Goal: Transaction & Acquisition: Purchase product/service

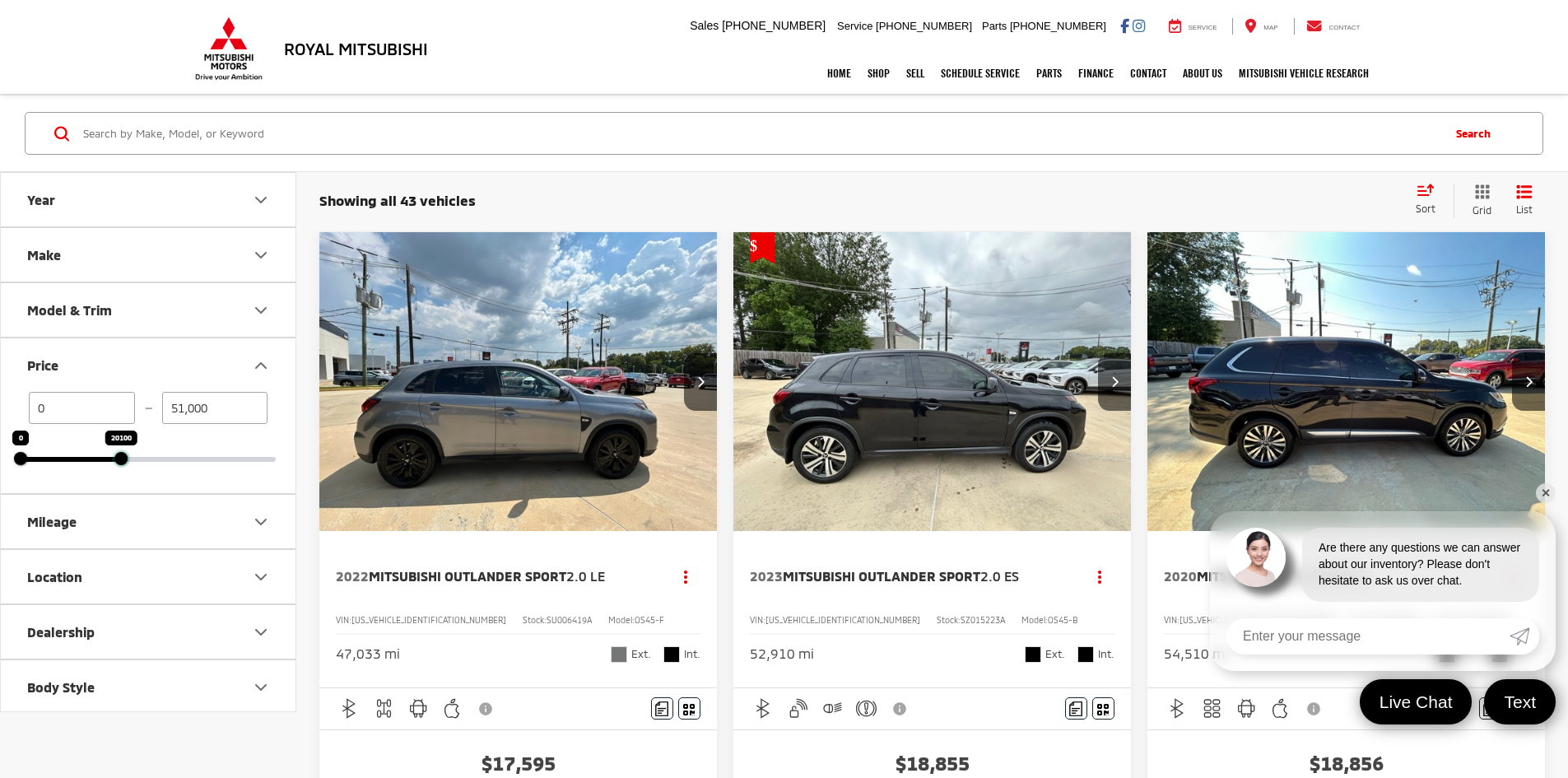
drag, startPoint x: 270, startPoint y: 456, endPoint x: 115, endPoint y: 460, distance: 155.1
click at [115, 460] on div at bounding box center [121, 458] width 13 height 13
type input "20,100"
click at [1147, 368] on img "2020 Mitsubishi Outlander SEL 0" at bounding box center [1346, 382] width 400 height 300
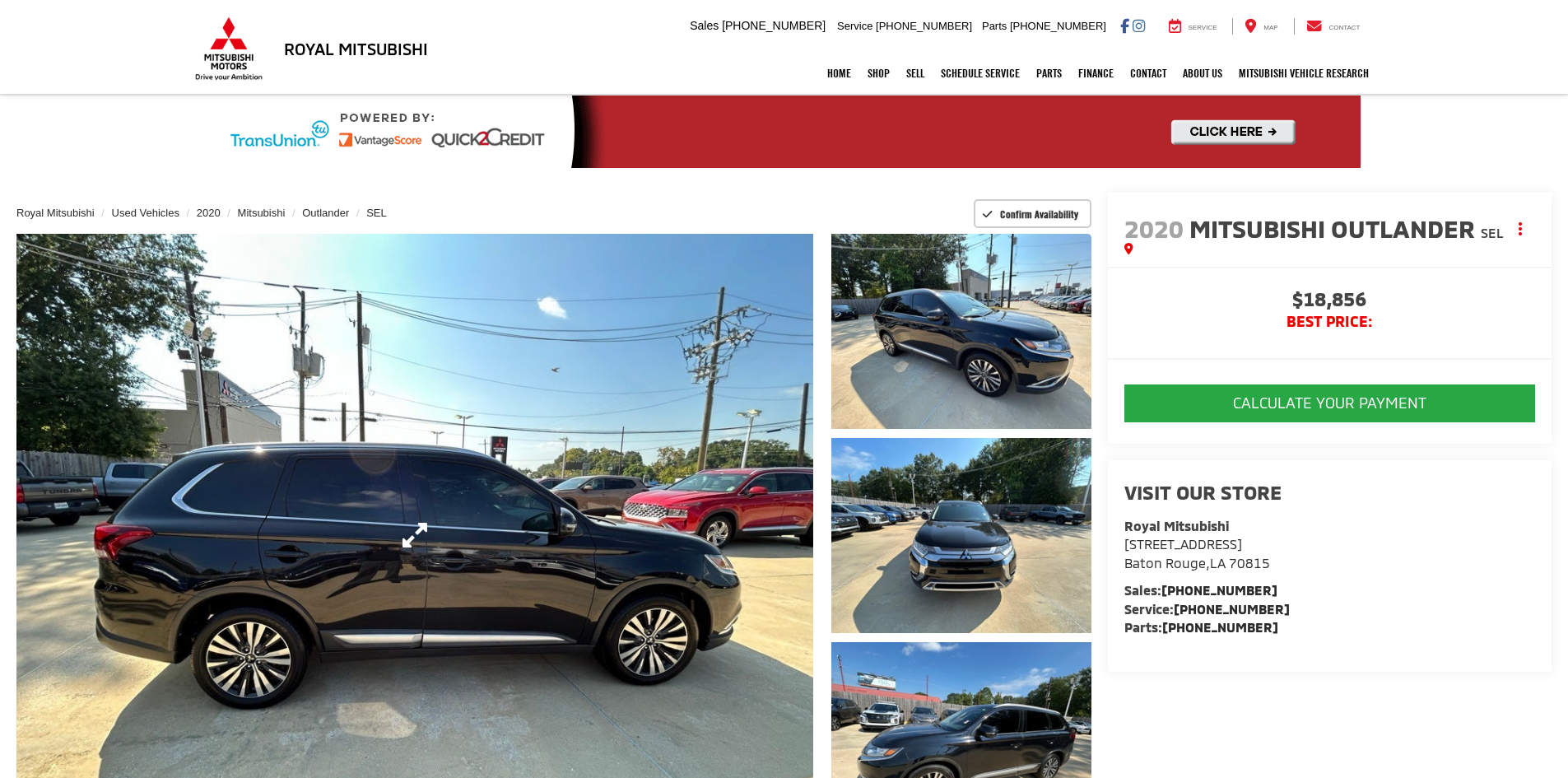
click at [600, 560] on link "Expand Photo 0" at bounding box center [415, 535] width 797 height 603
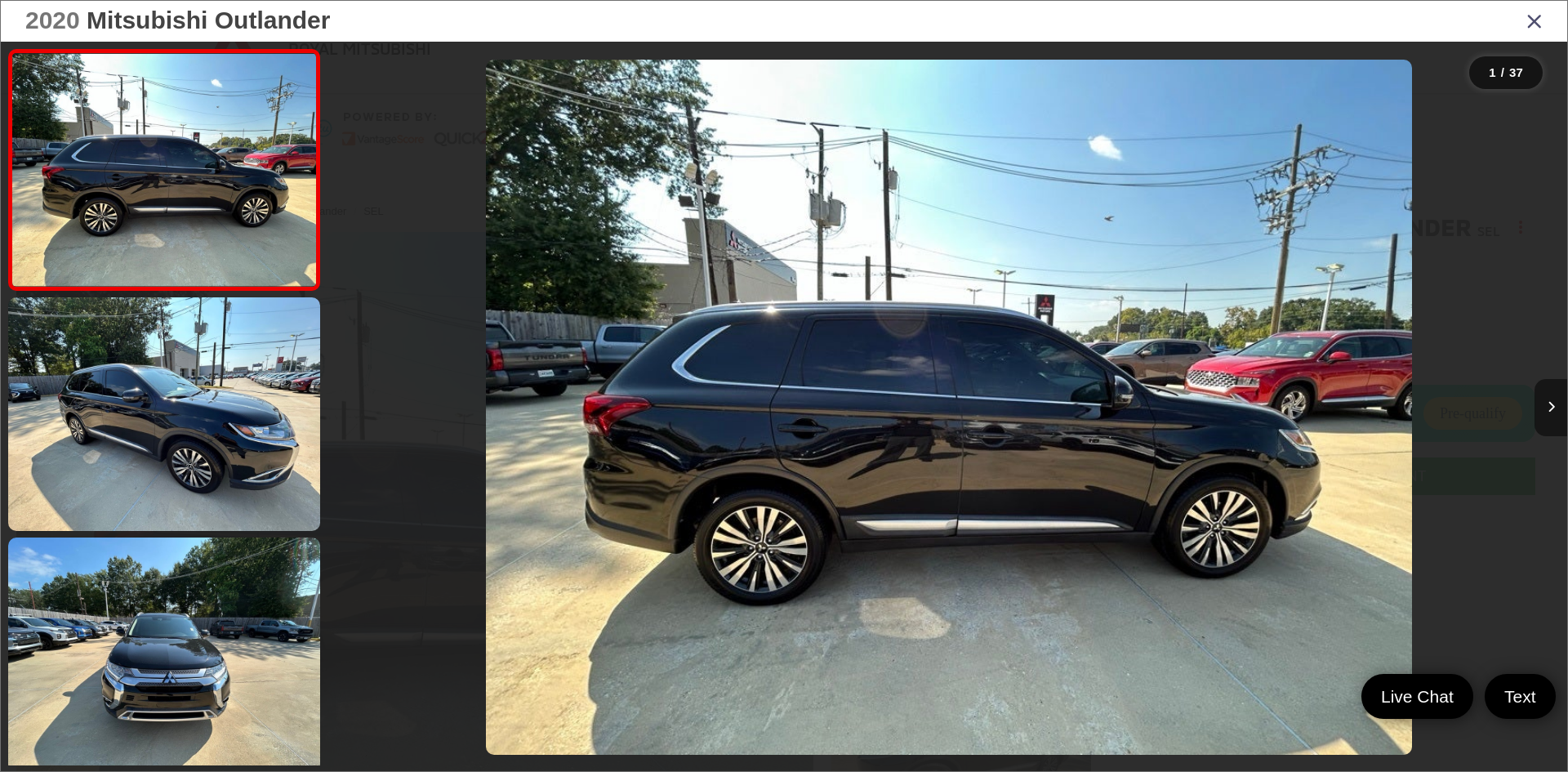
click at [1555, 418] on button "Next image" at bounding box center [1551, 408] width 32 height 57
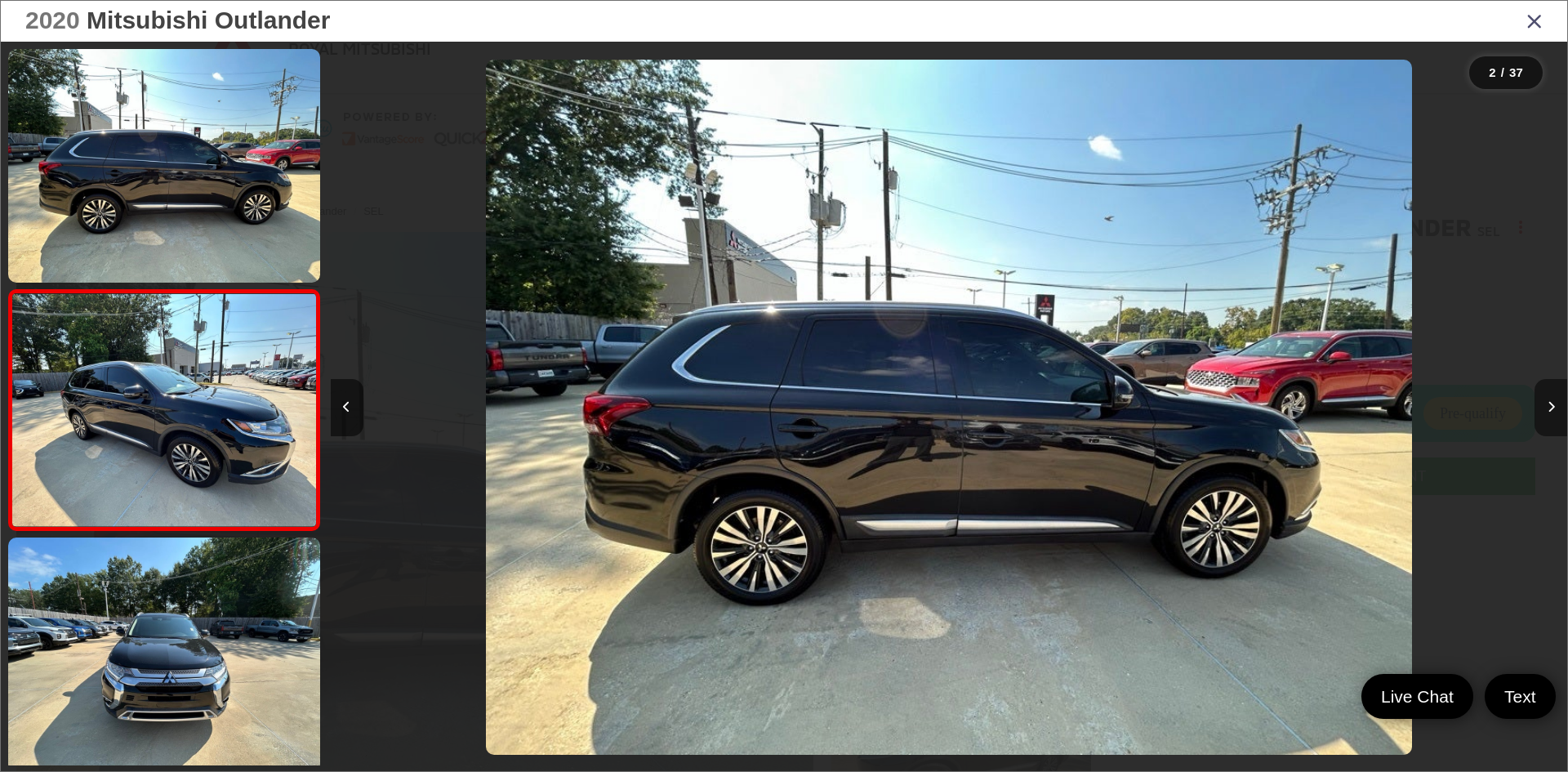
scroll to position [51, 0]
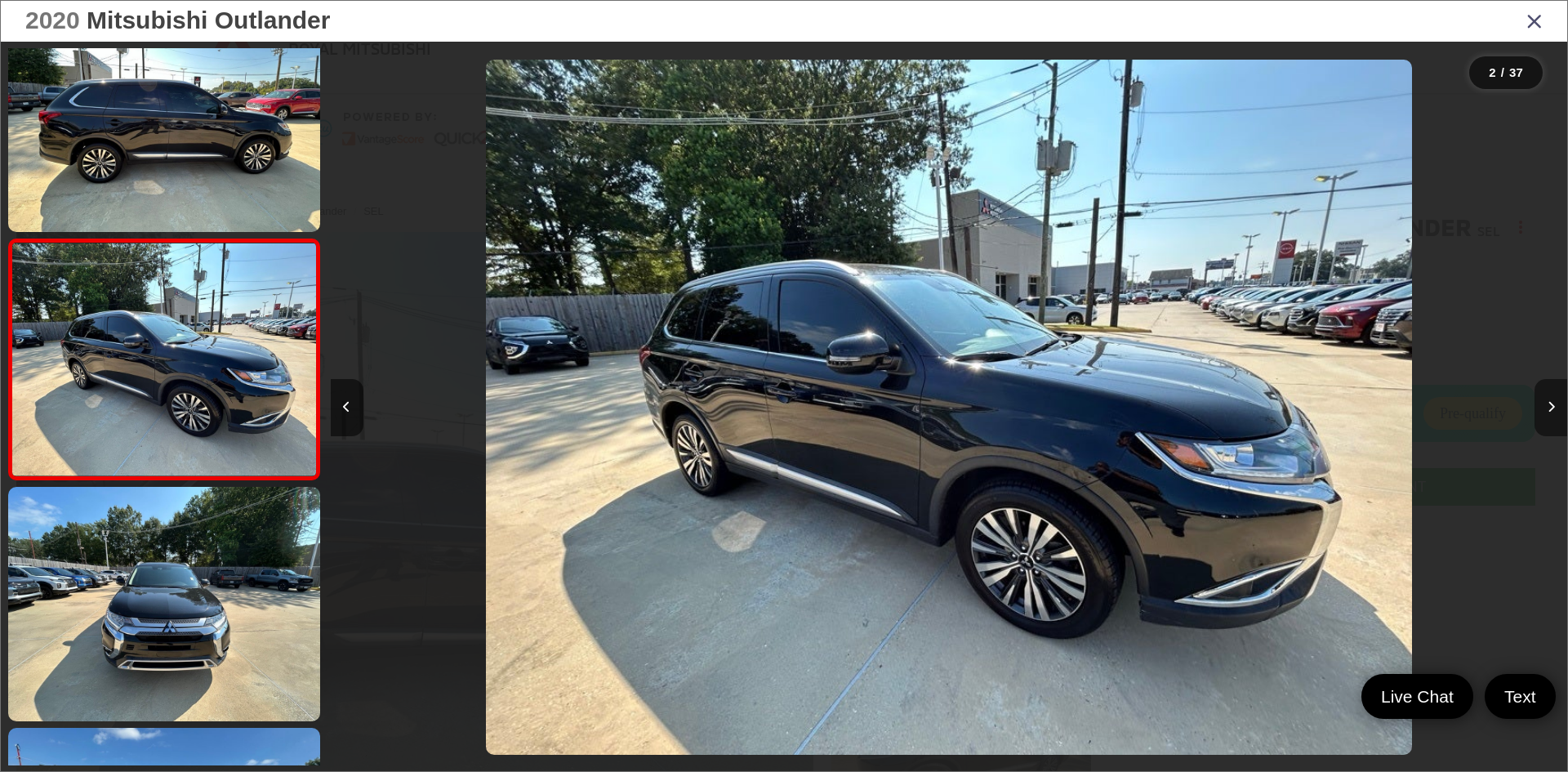
click at [1555, 418] on button "Next image" at bounding box center [1551, 408] width 32 height 57
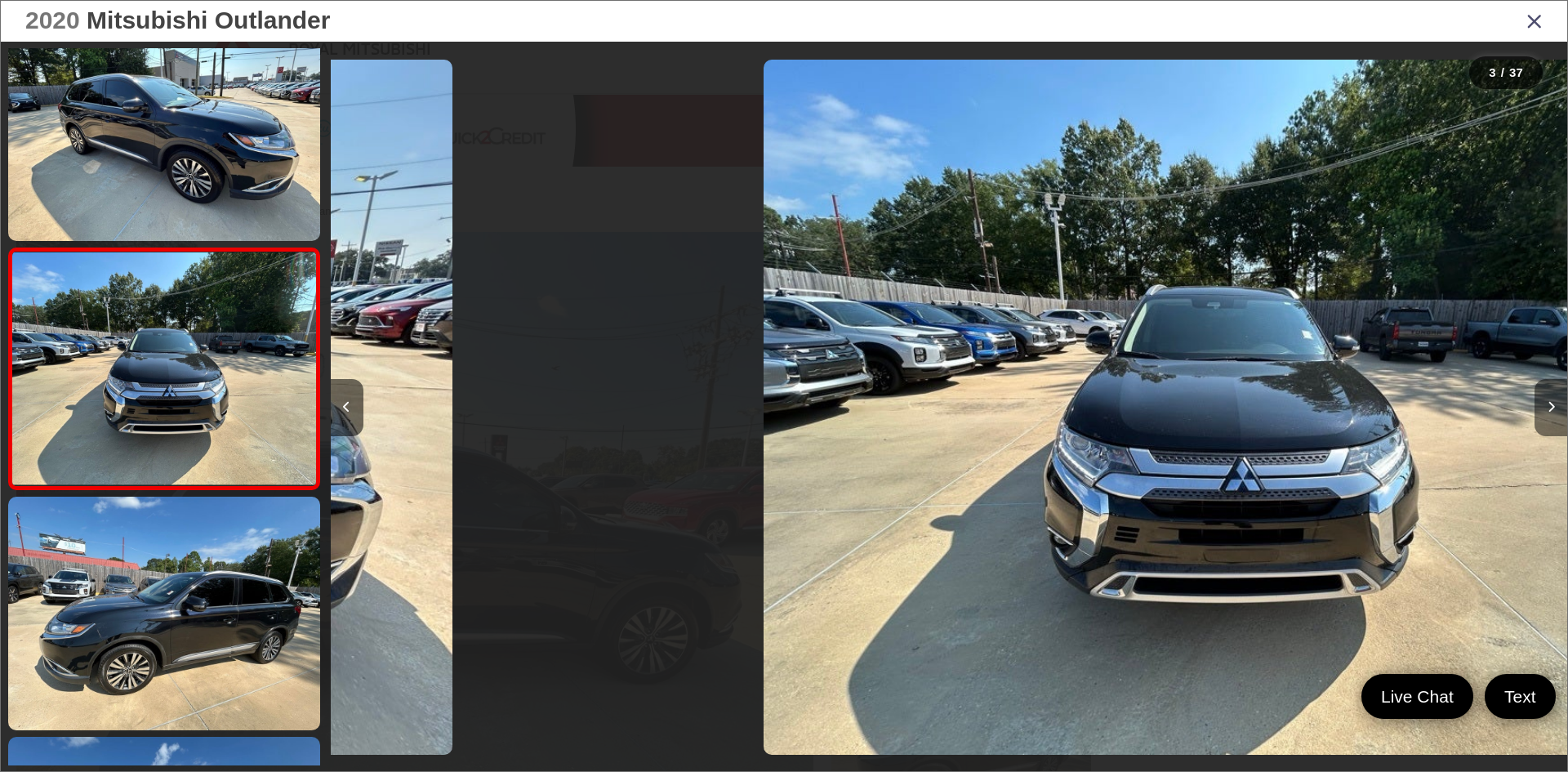
scroll to position [291, 0]
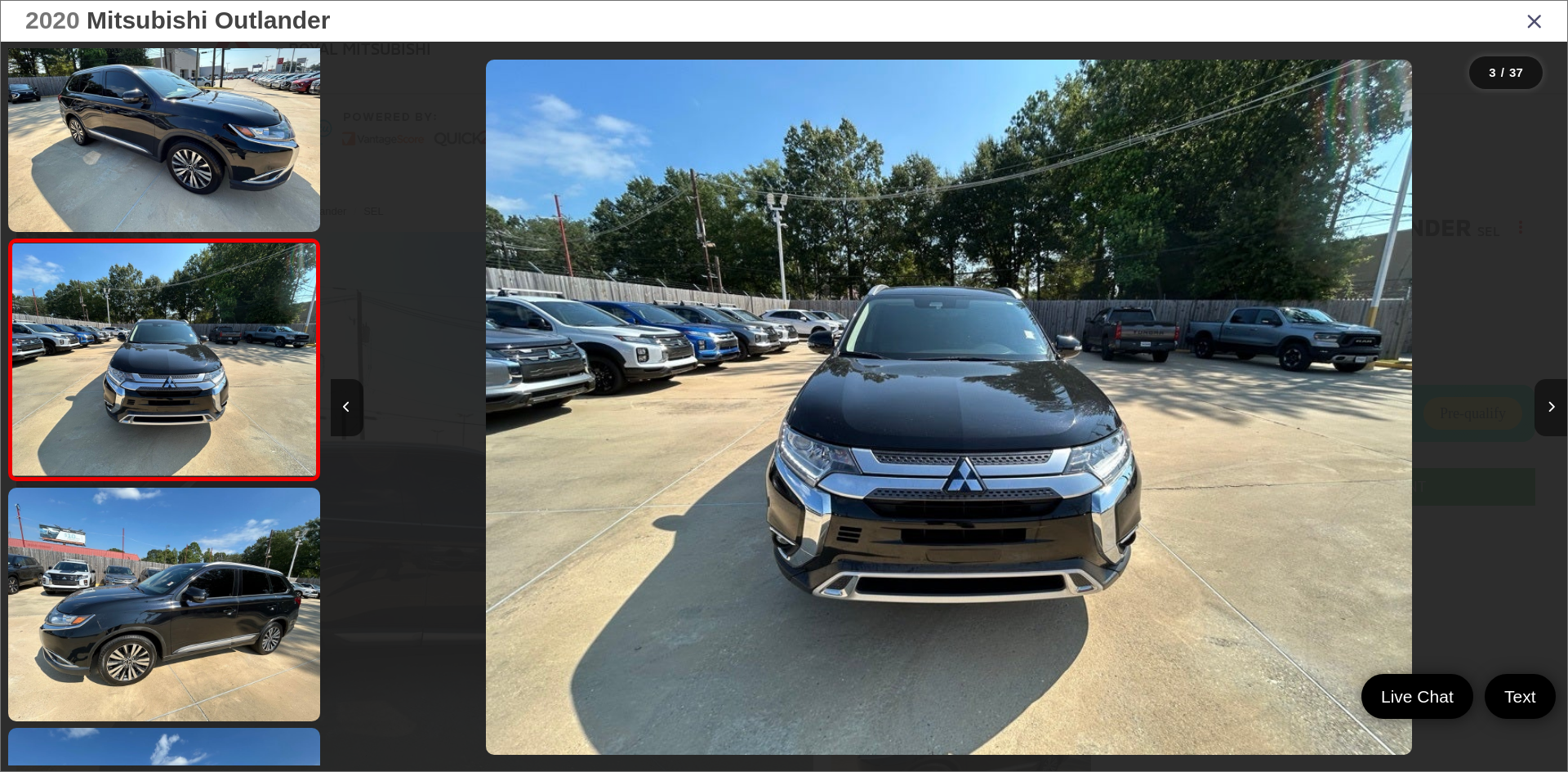
click at [1555, 418] on button "Next image" at bounding box center [1551, 408] width 32 height 57
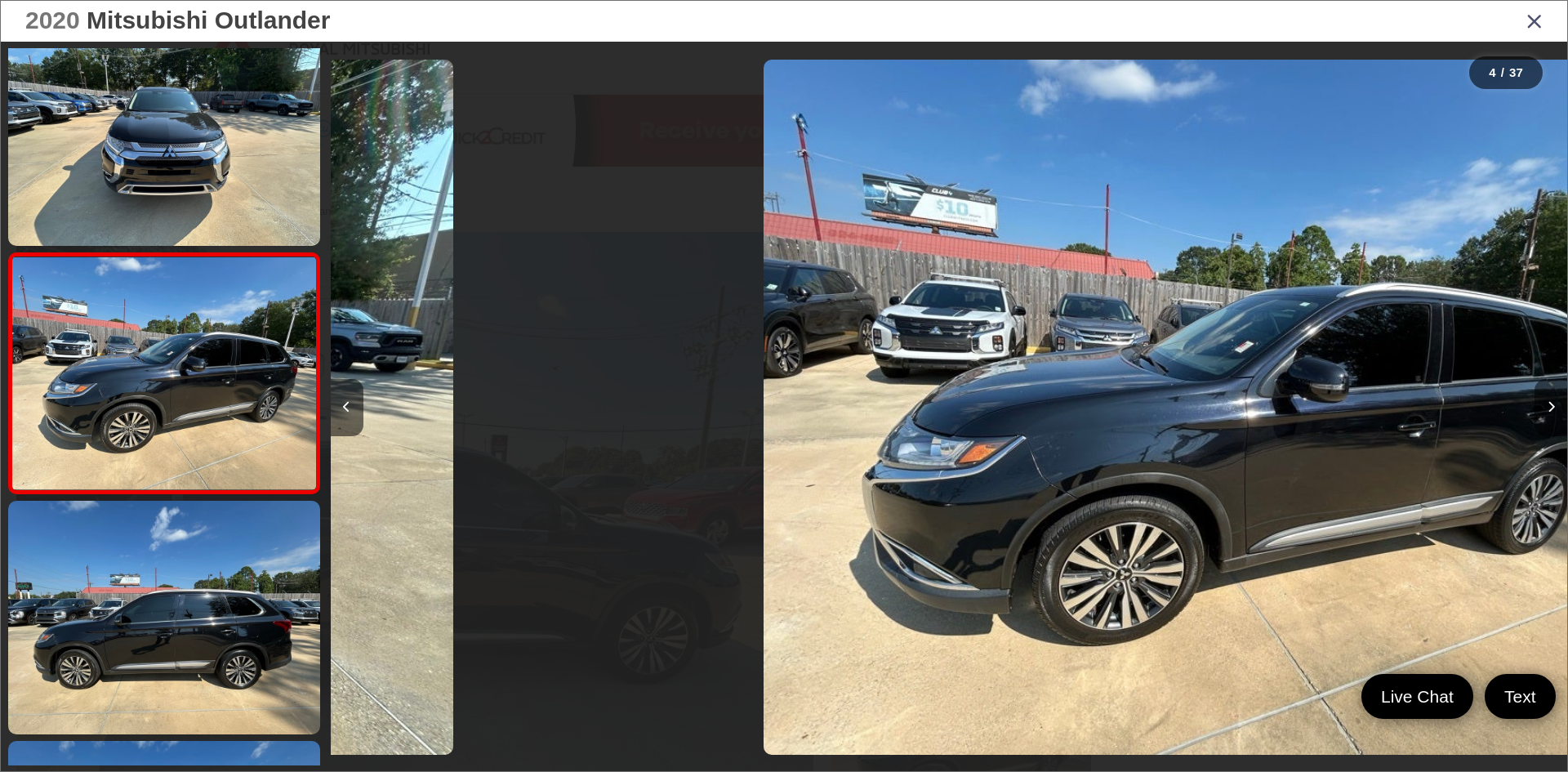
scroll to position [532, 0]
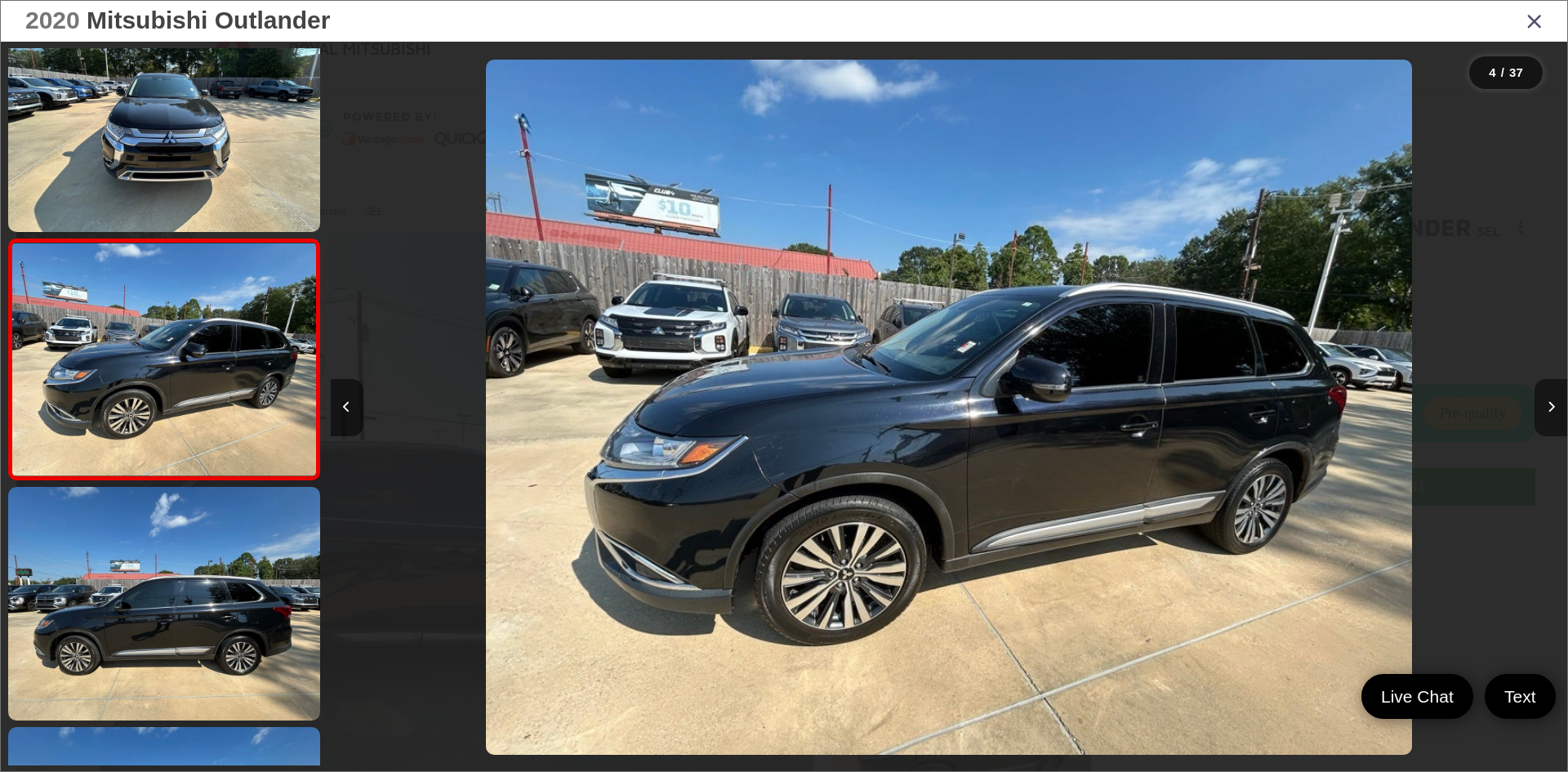
click at [1555, 418] on button "Next image" at bounding box center [1551, 408] width 32 height 57
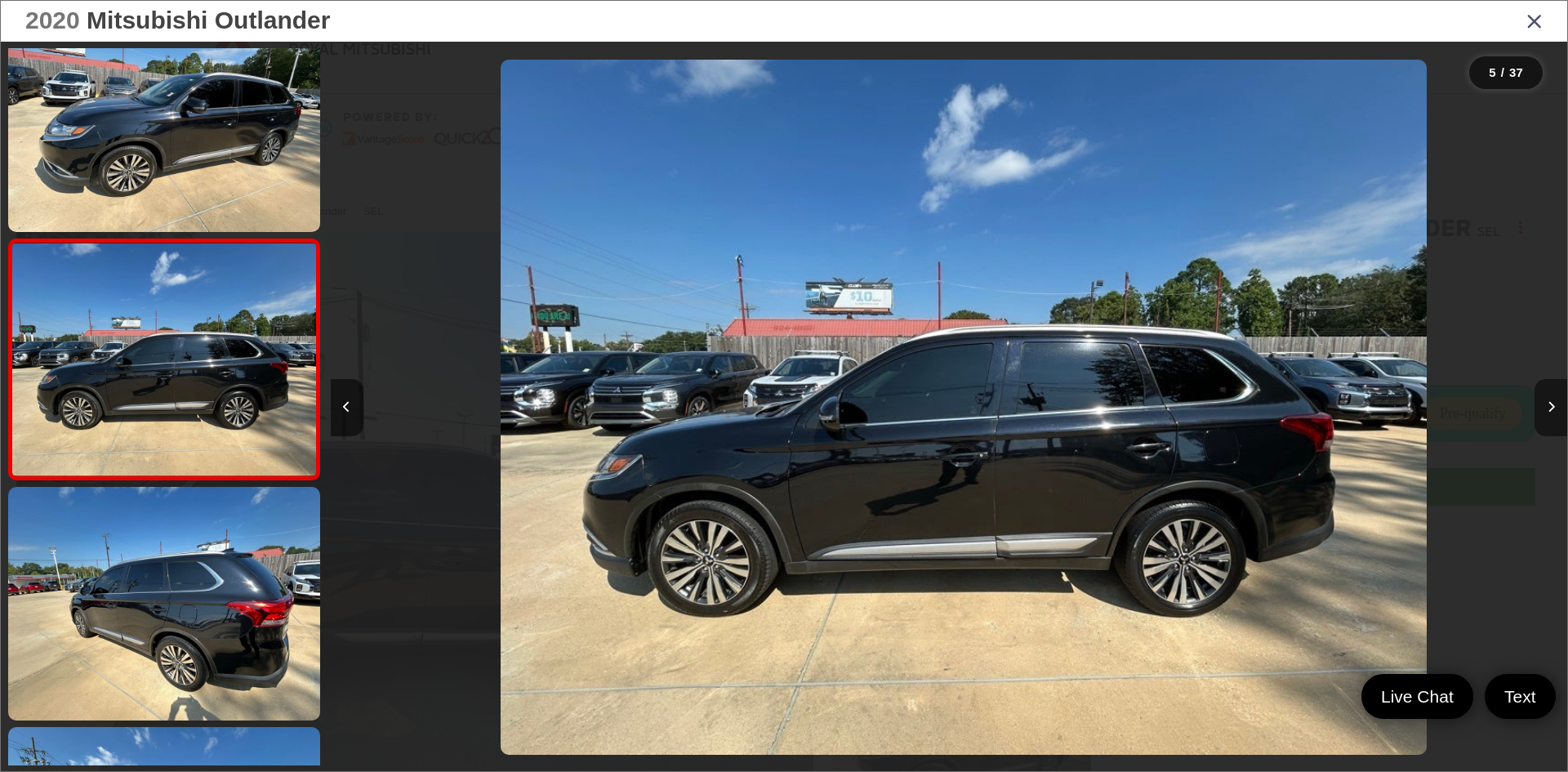
scroll to position [0, 4947]
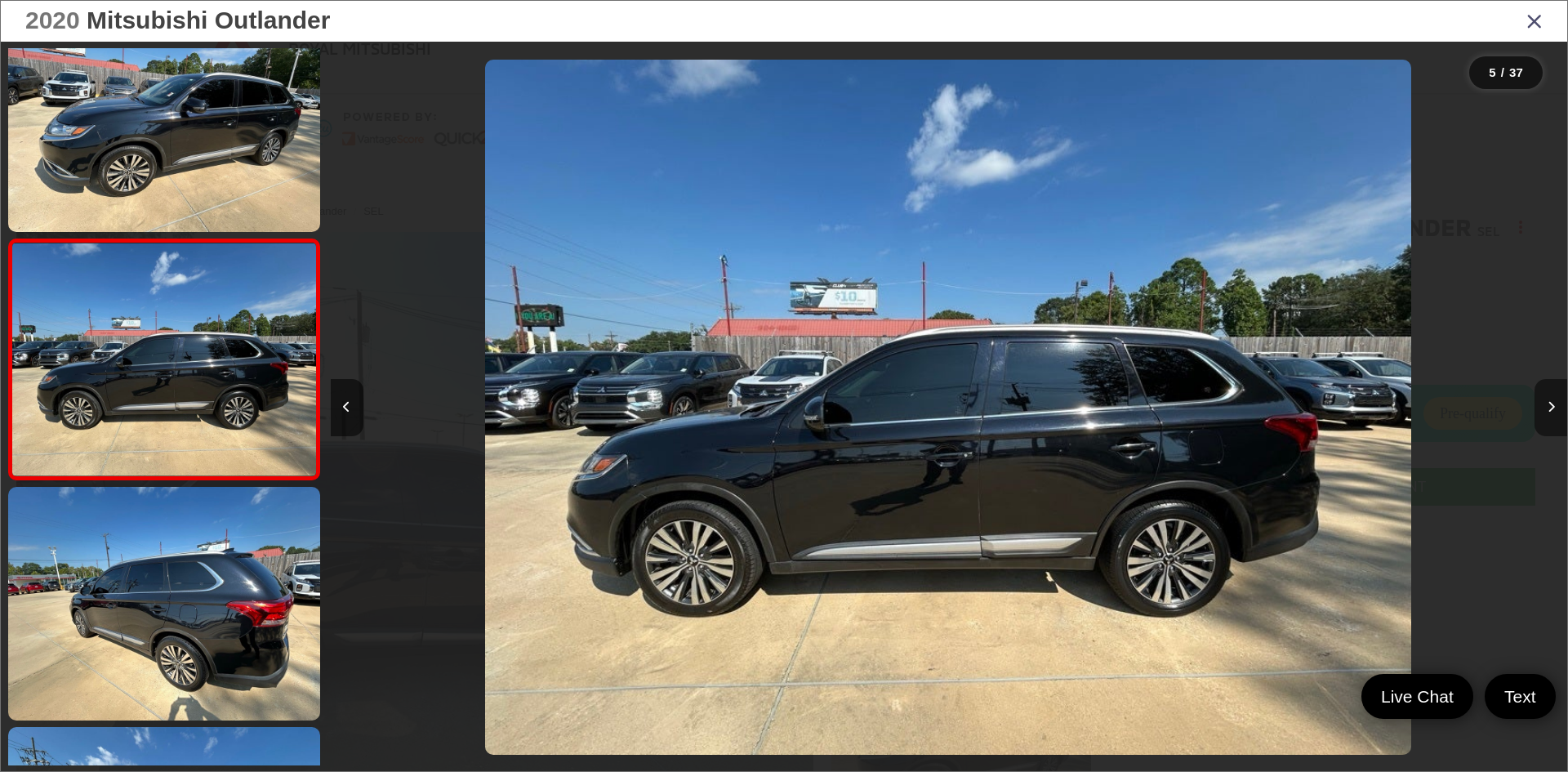
click at [1555, 418] on button "Next image" at bounding box center [1551, 408] width 32 height 57
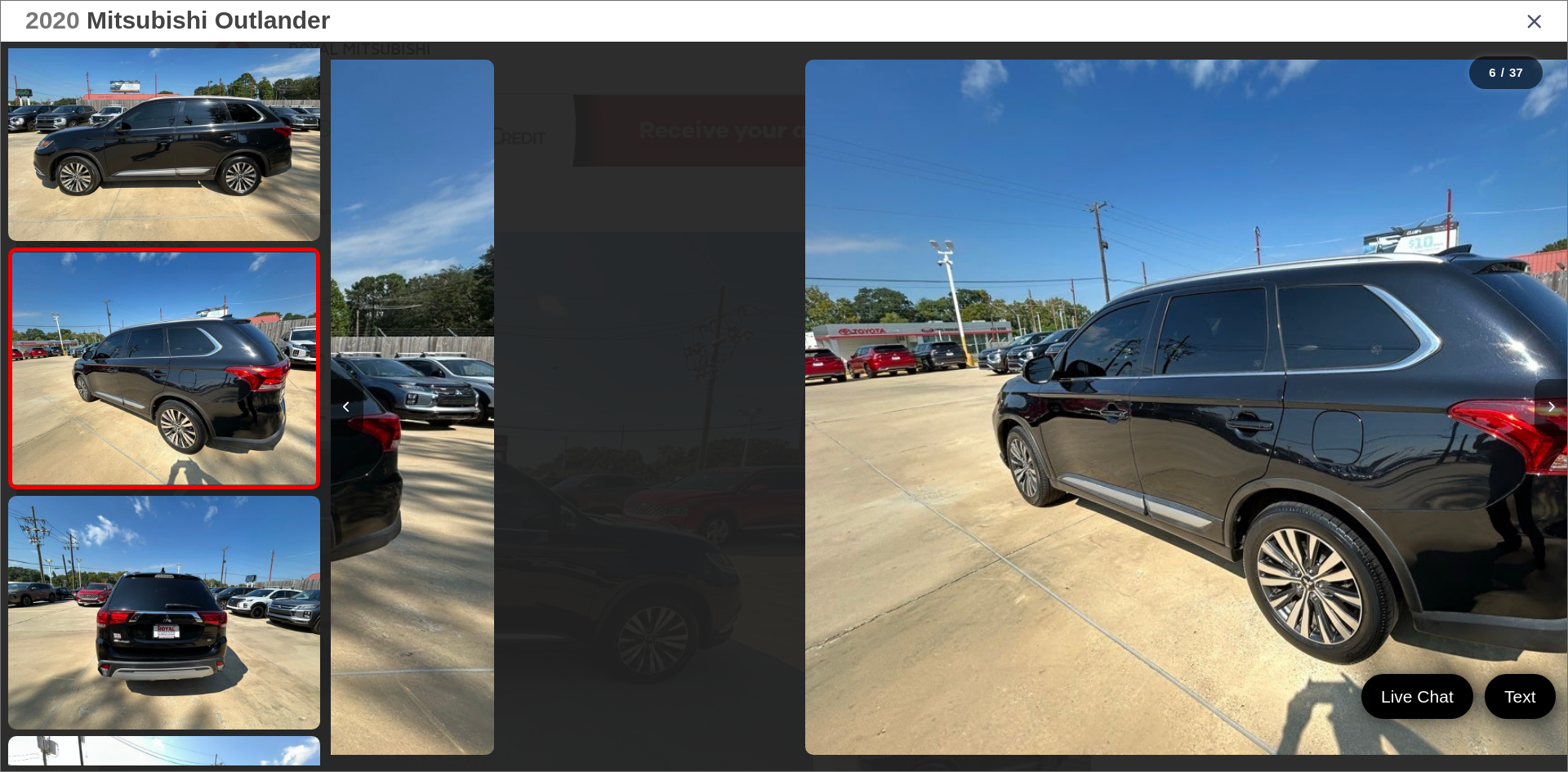
scroll to position [1013, 0]
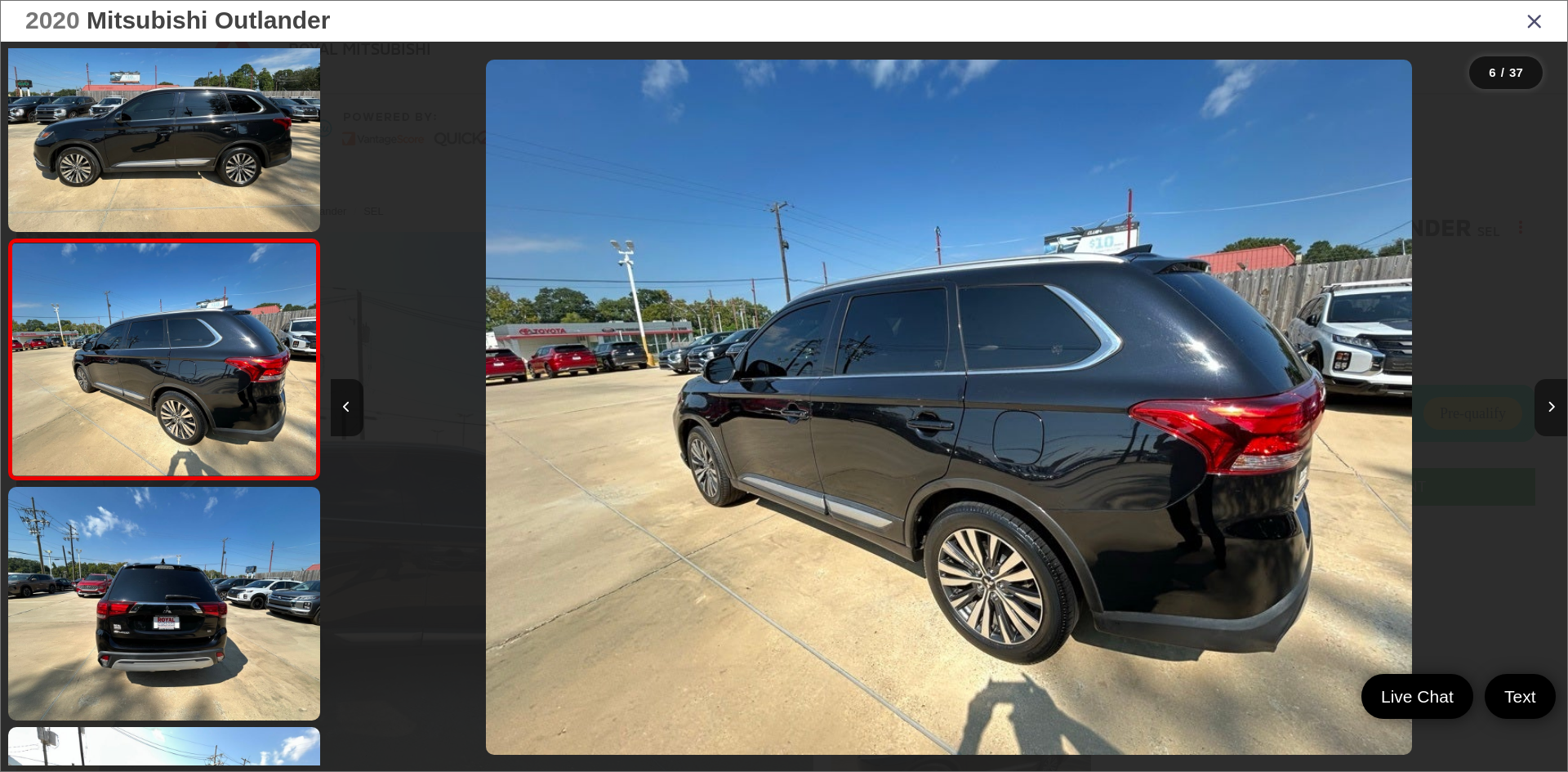
click at [1555, 418] on button "Next image" at bounding box center [1551, 408] width 32 height 57
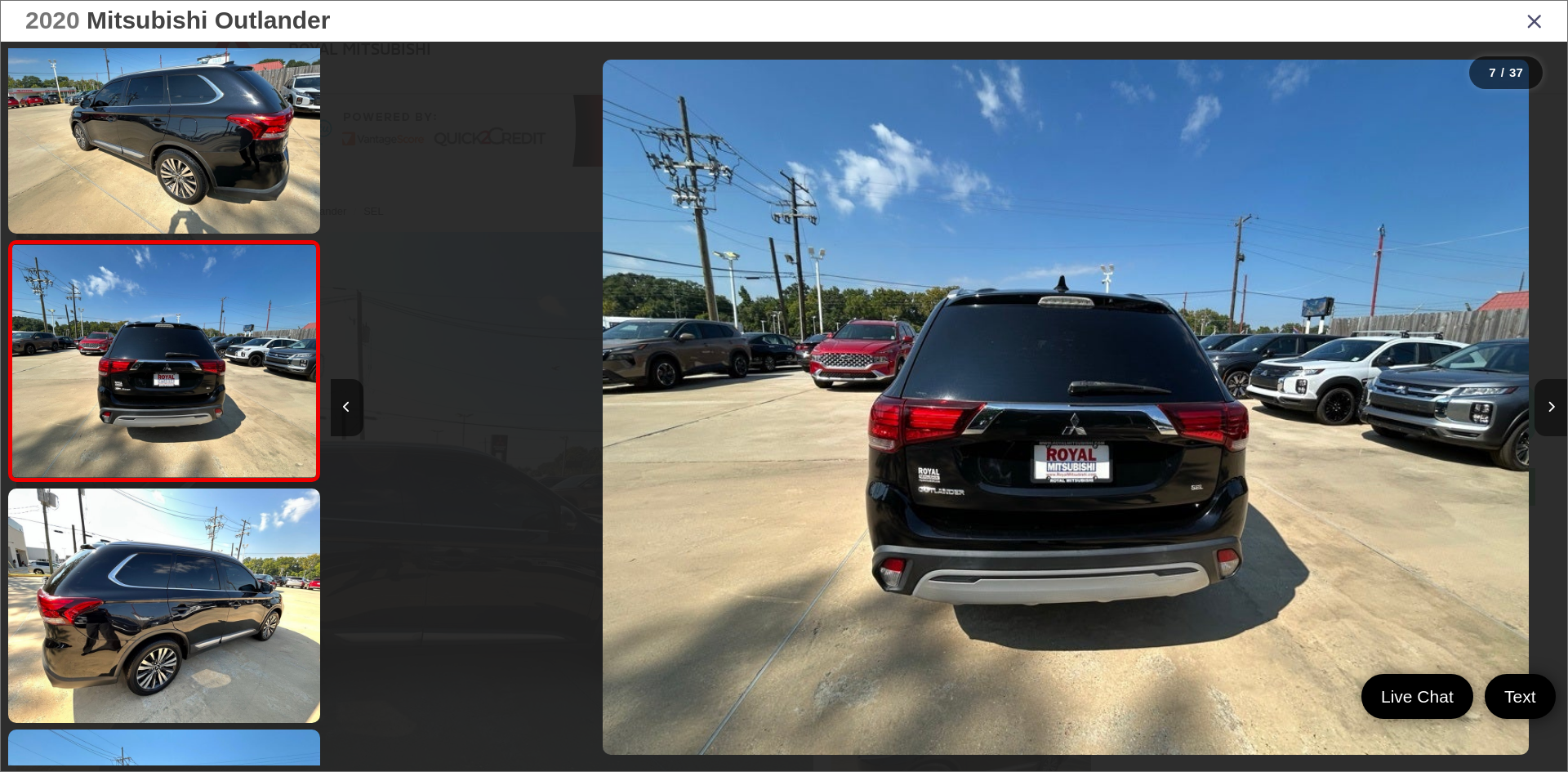
scroll to position [1253, 0]
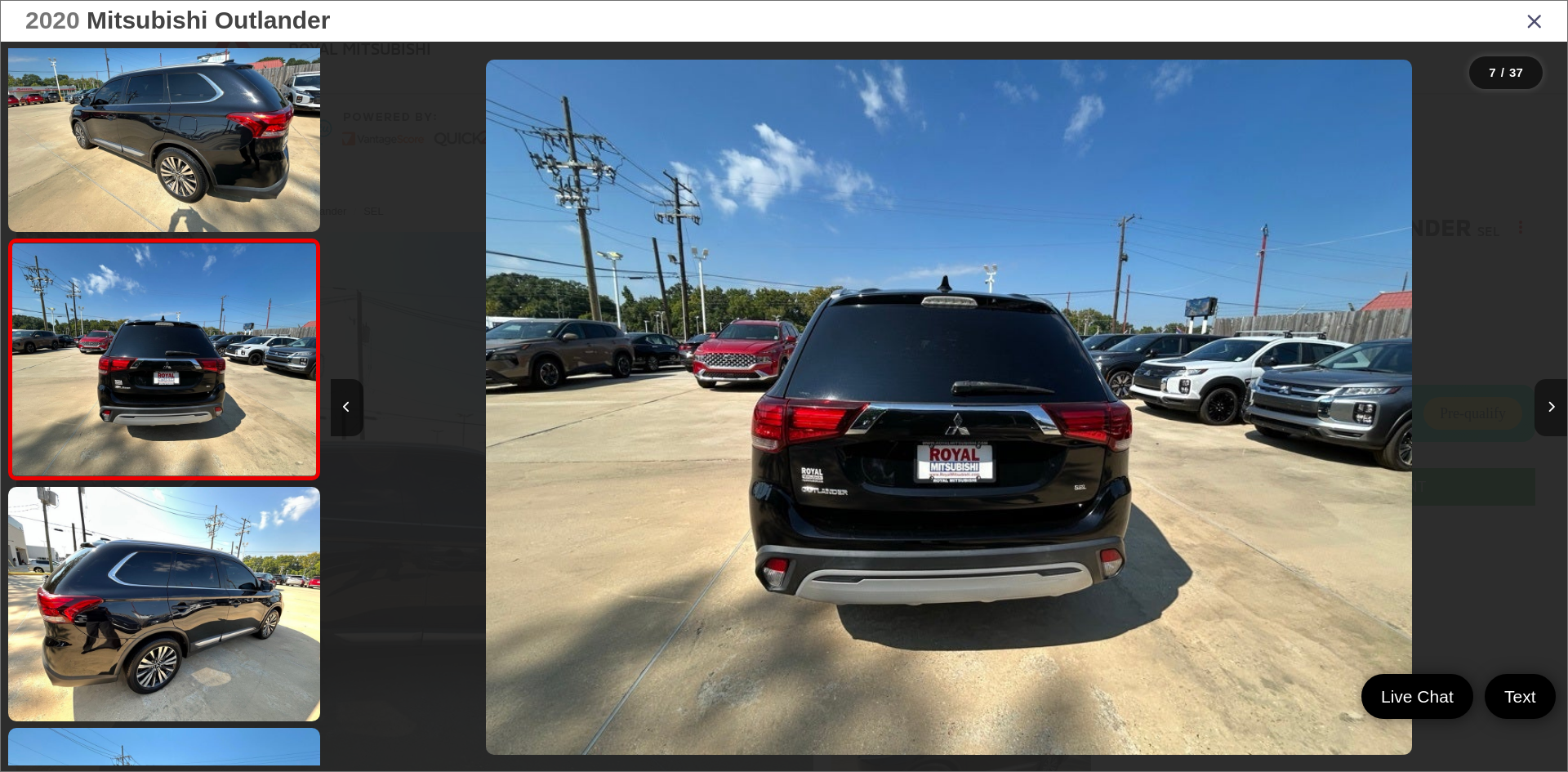
click at [1555, 418] on button "Next image" at bounding box center [1551, 408] width 32 height 57
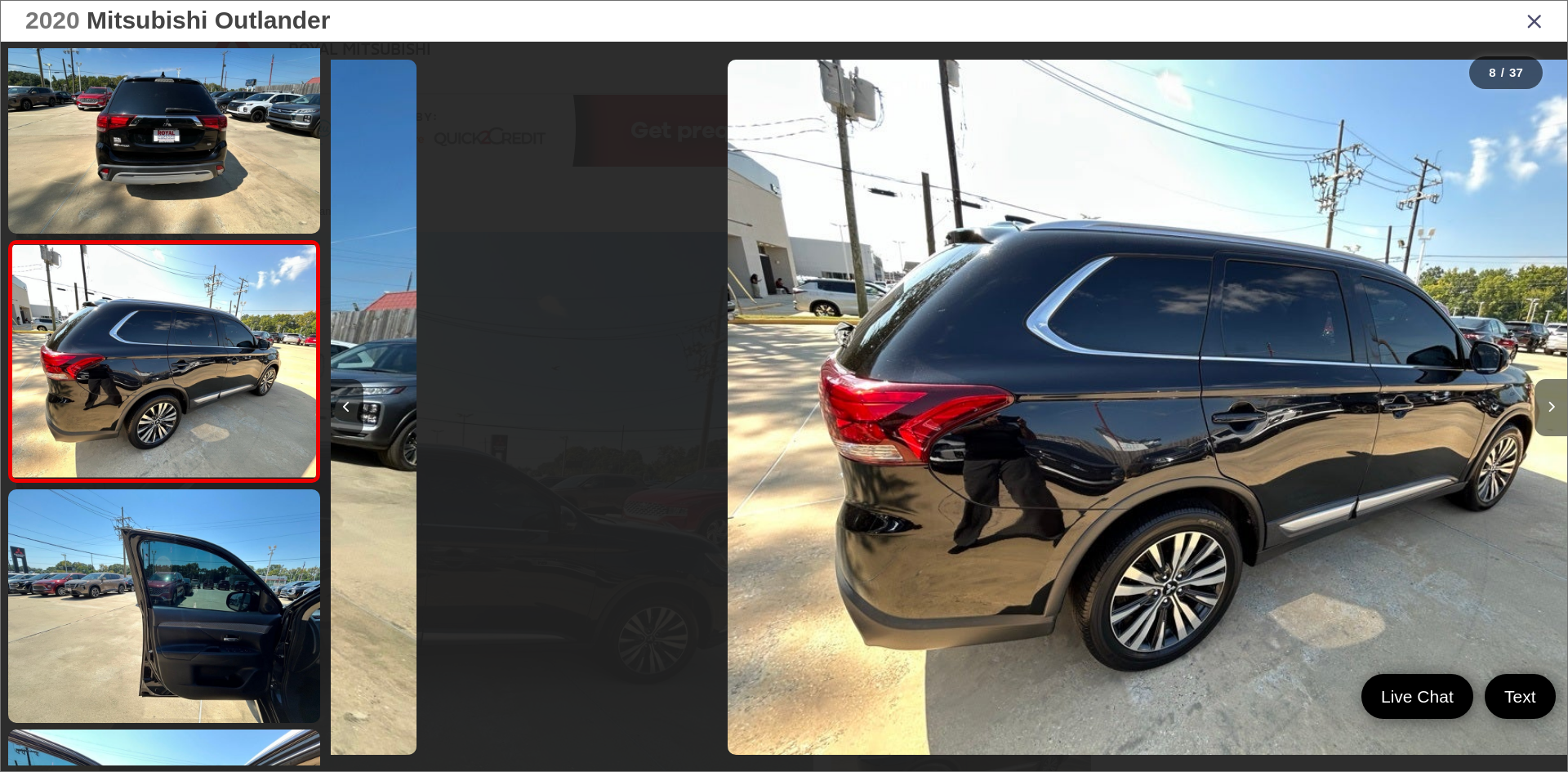
scroll to position [1493, 0]
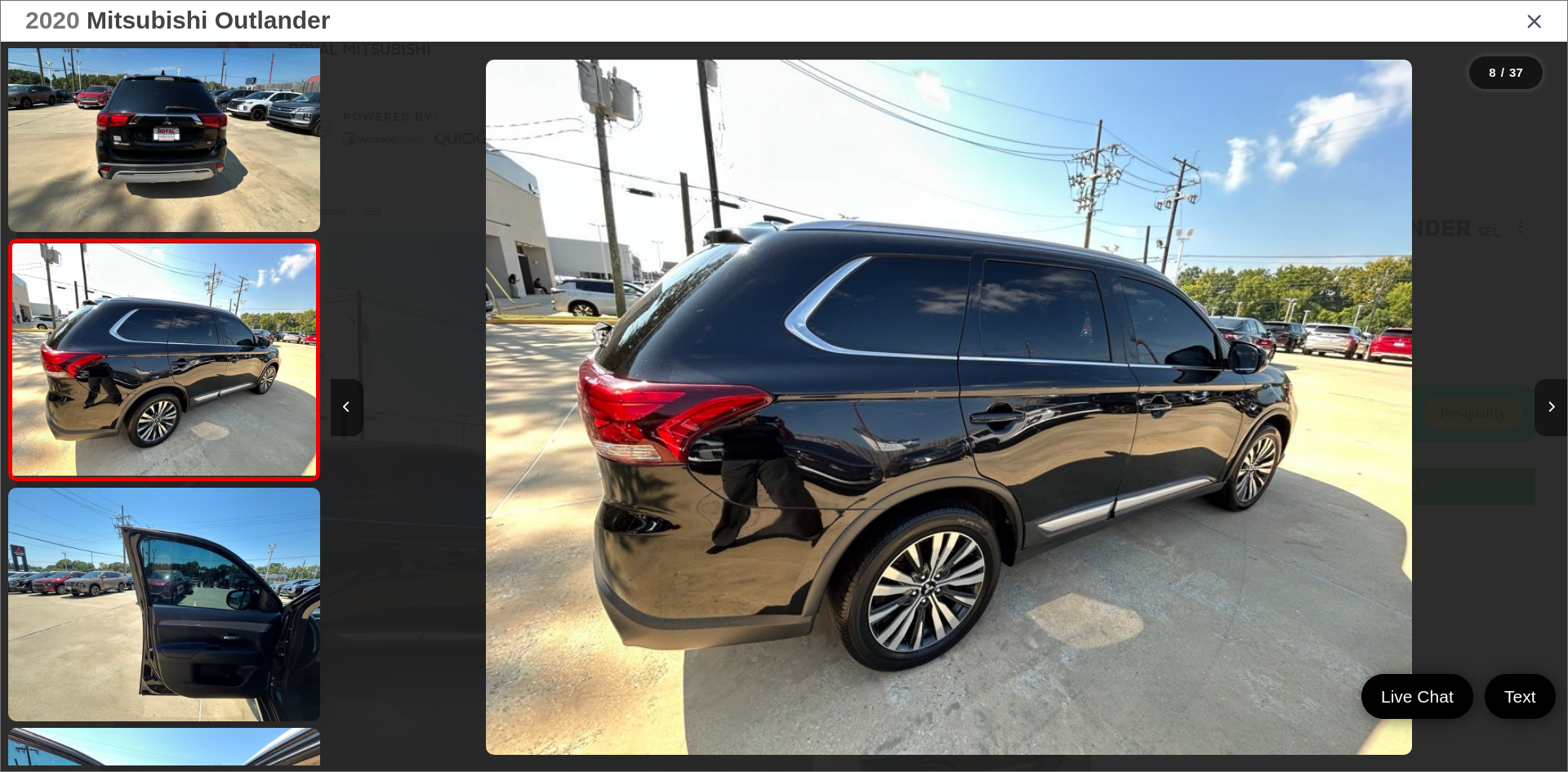
click at [1555, 418] on button "Next image" at bounding box center [1551, 408] width 32 height 57
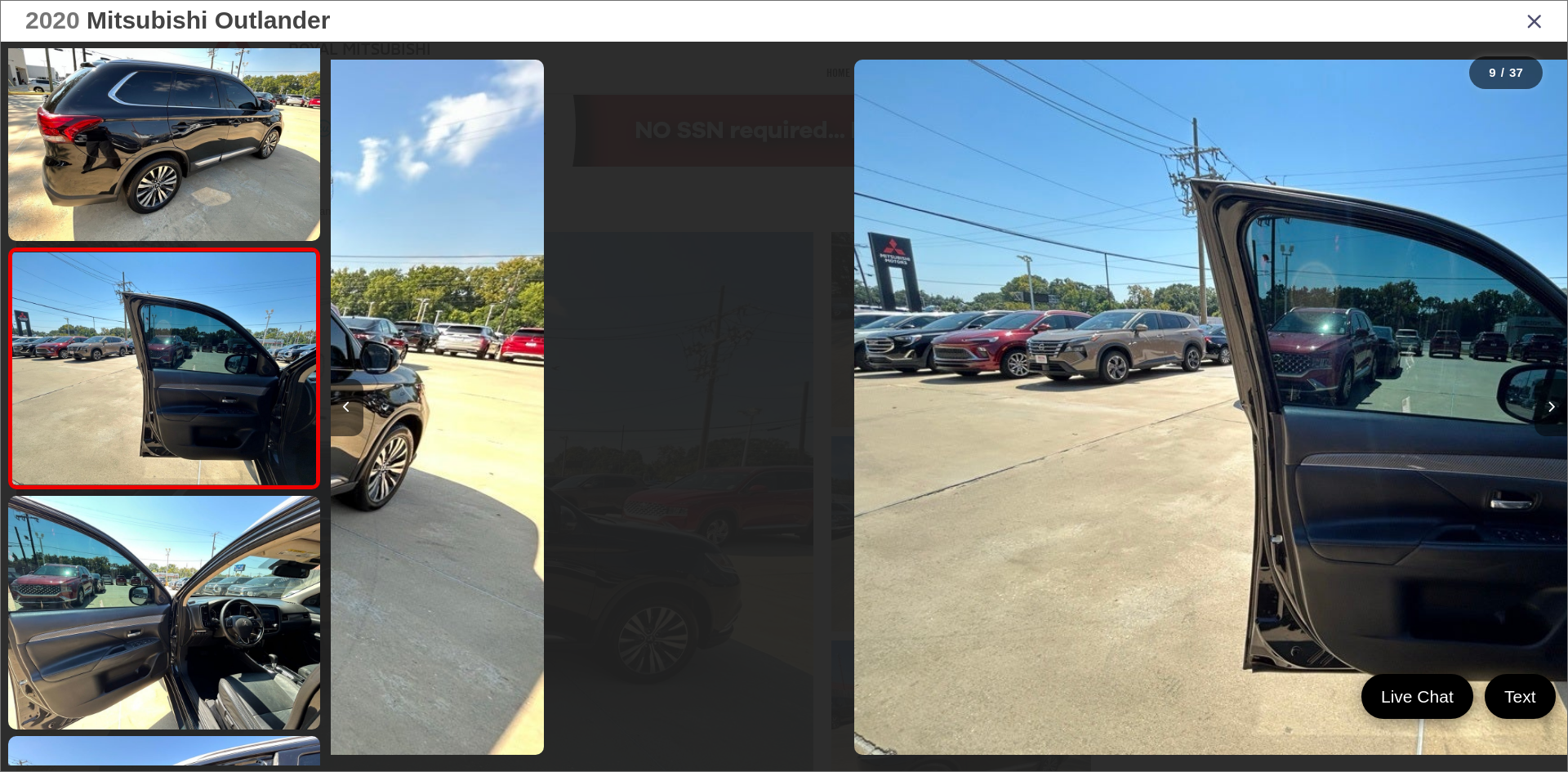
scroll to position [1734, 0]
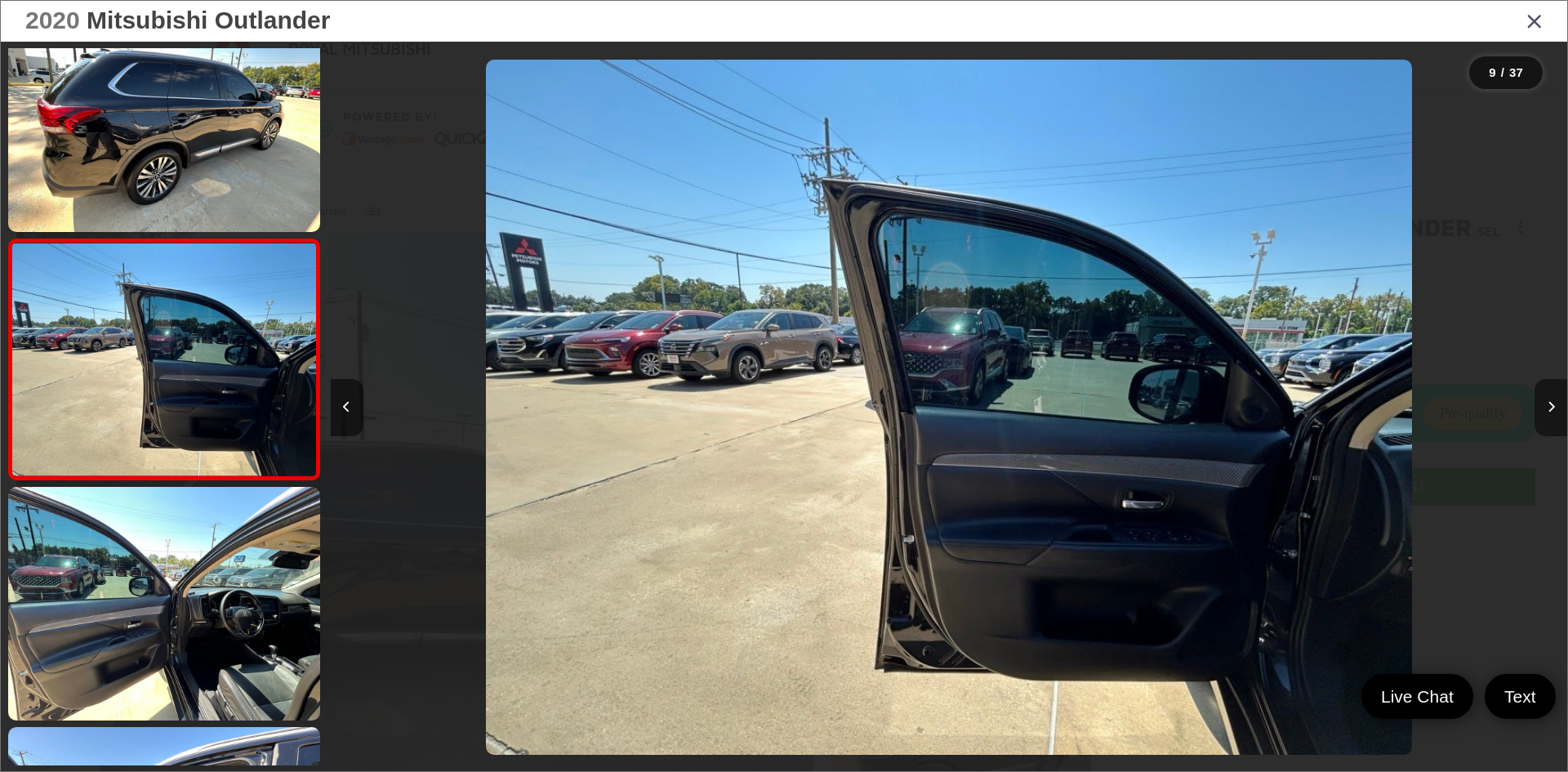
click at [1555, 418] on button "Next image" at bounding box center [1551, 408] width 32 height 57
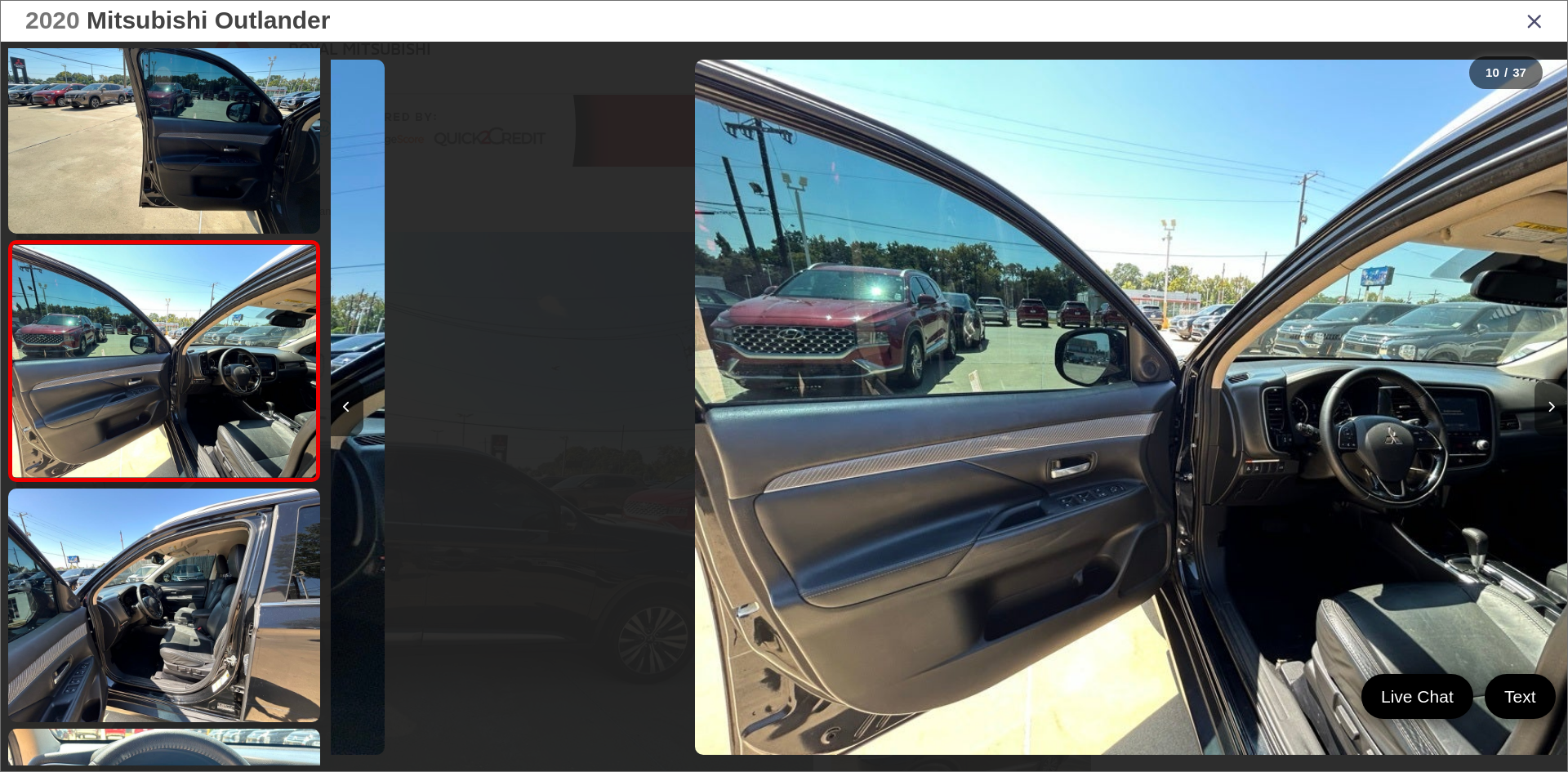
scroll to position [0, 0]
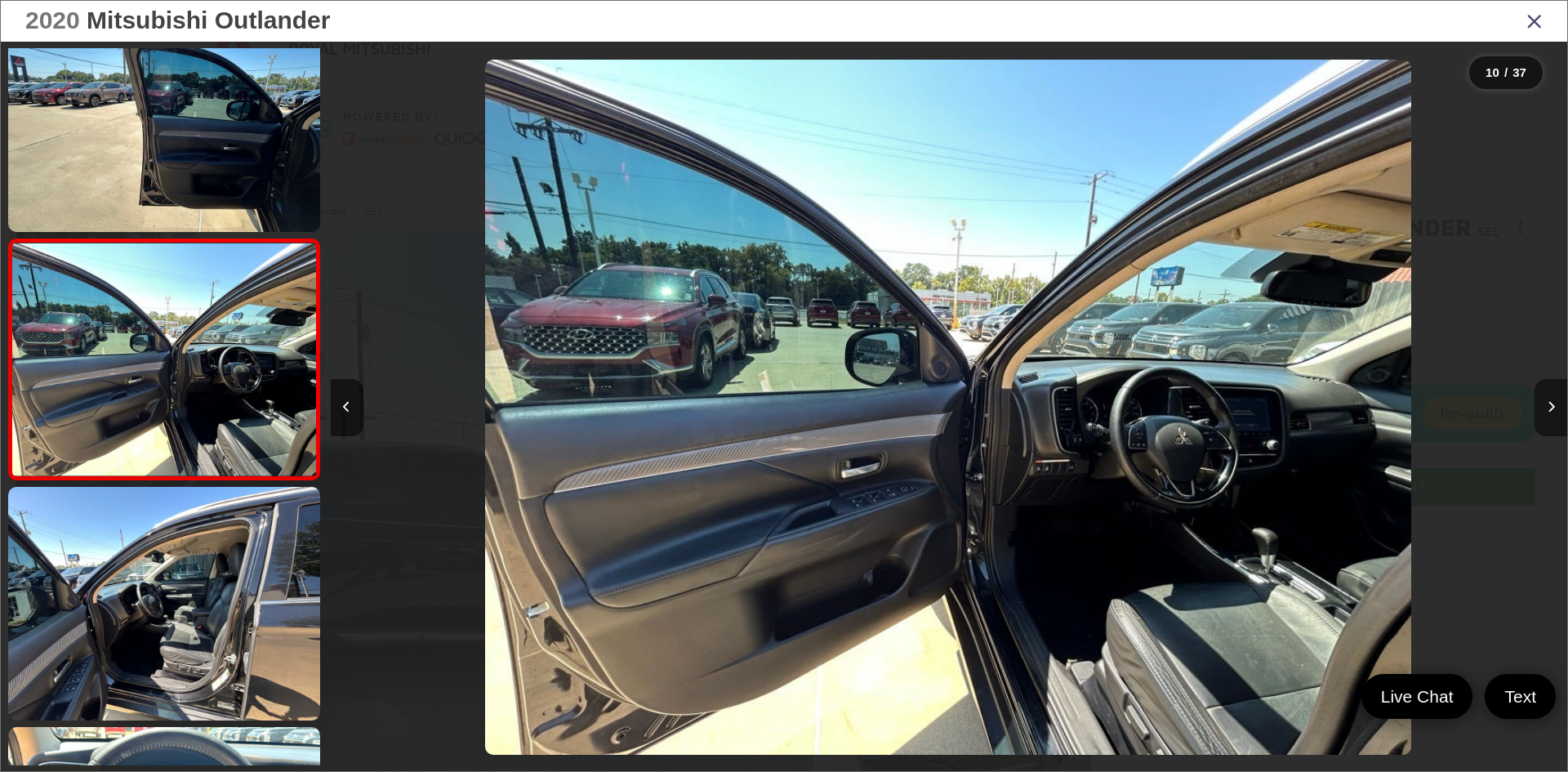
click at [1555, 418] on button "Next image" at bounding box center [1551, 408] width 32 height 57
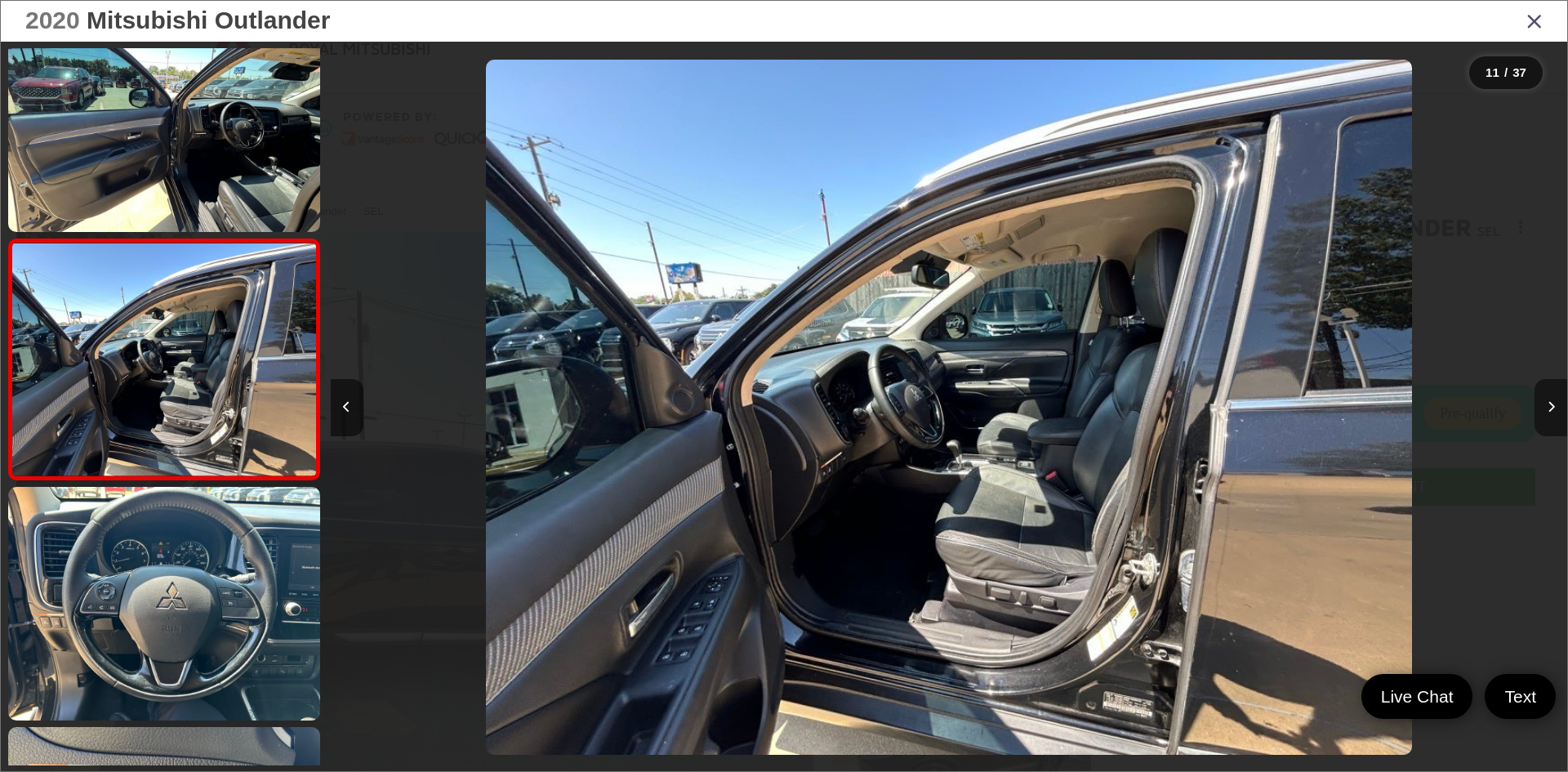
click at [1555, 418] on button "Next image" at bounding box center [1551, 408] width 32 height 57
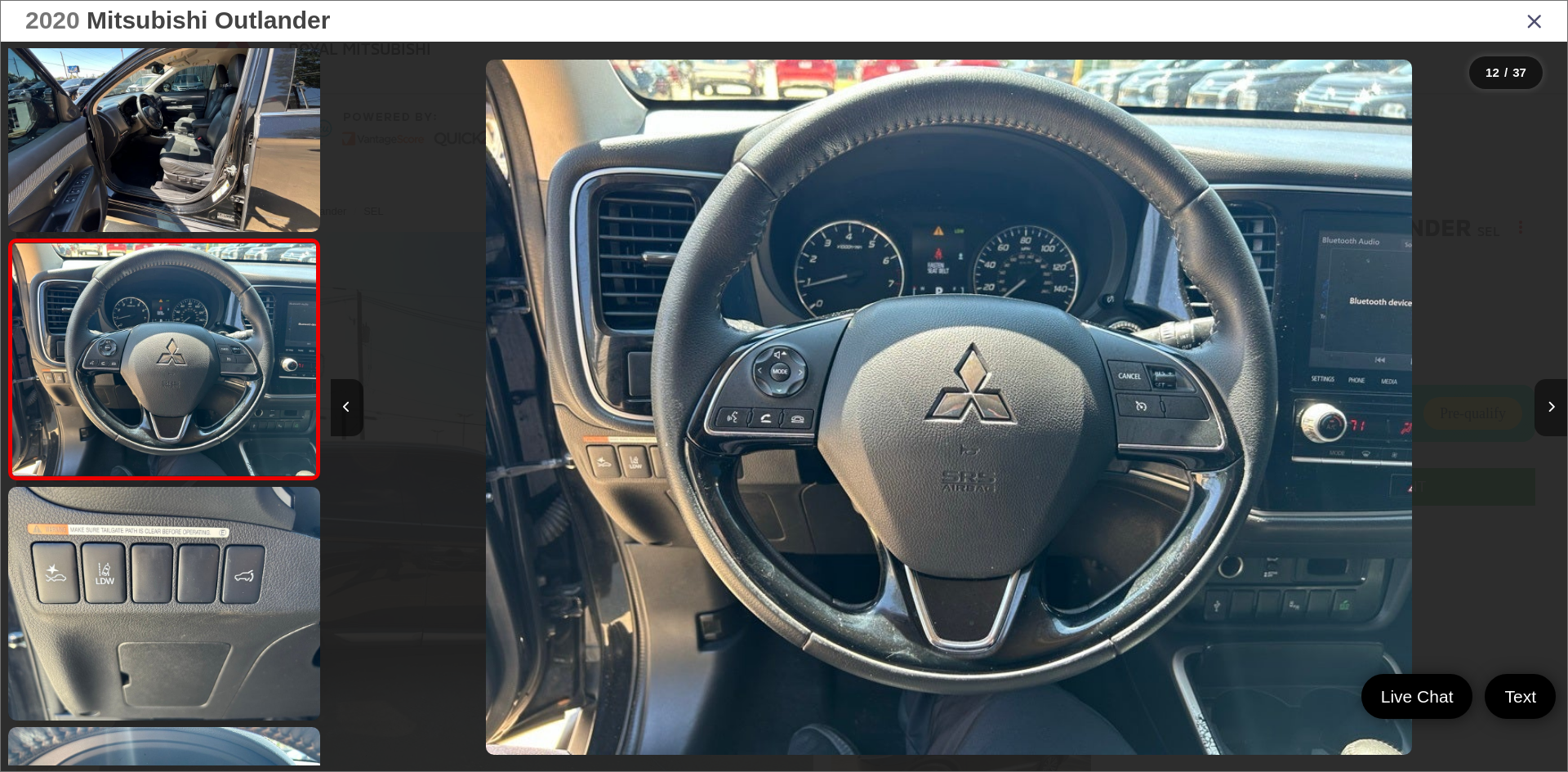
click at [1555, 418] on button "Next image" at bounding box center [1551, 408] width 32 height 57
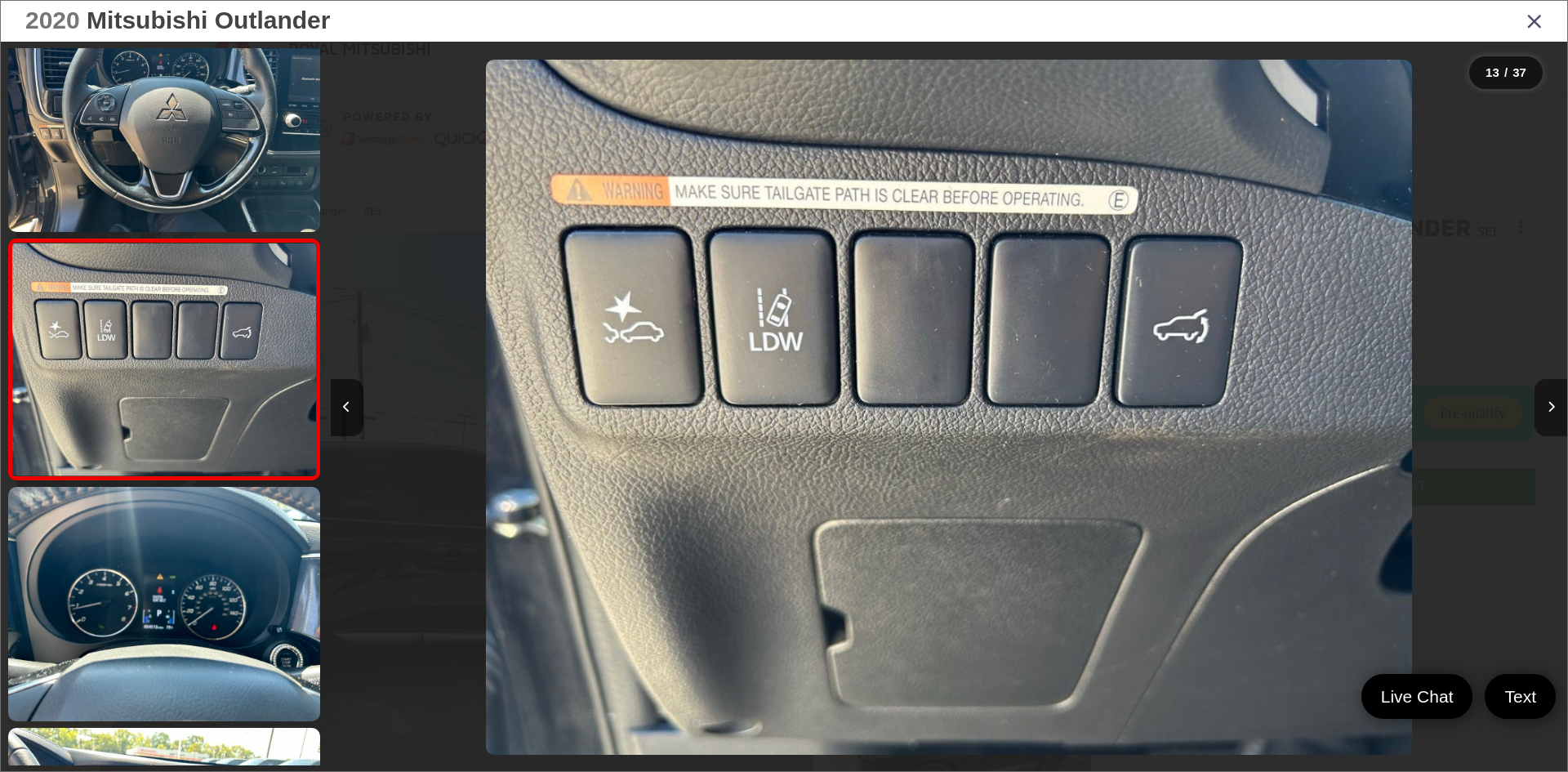
click at [1555, 418] on button "Next image" at bounding box center [1551, 408] width 32 height 57
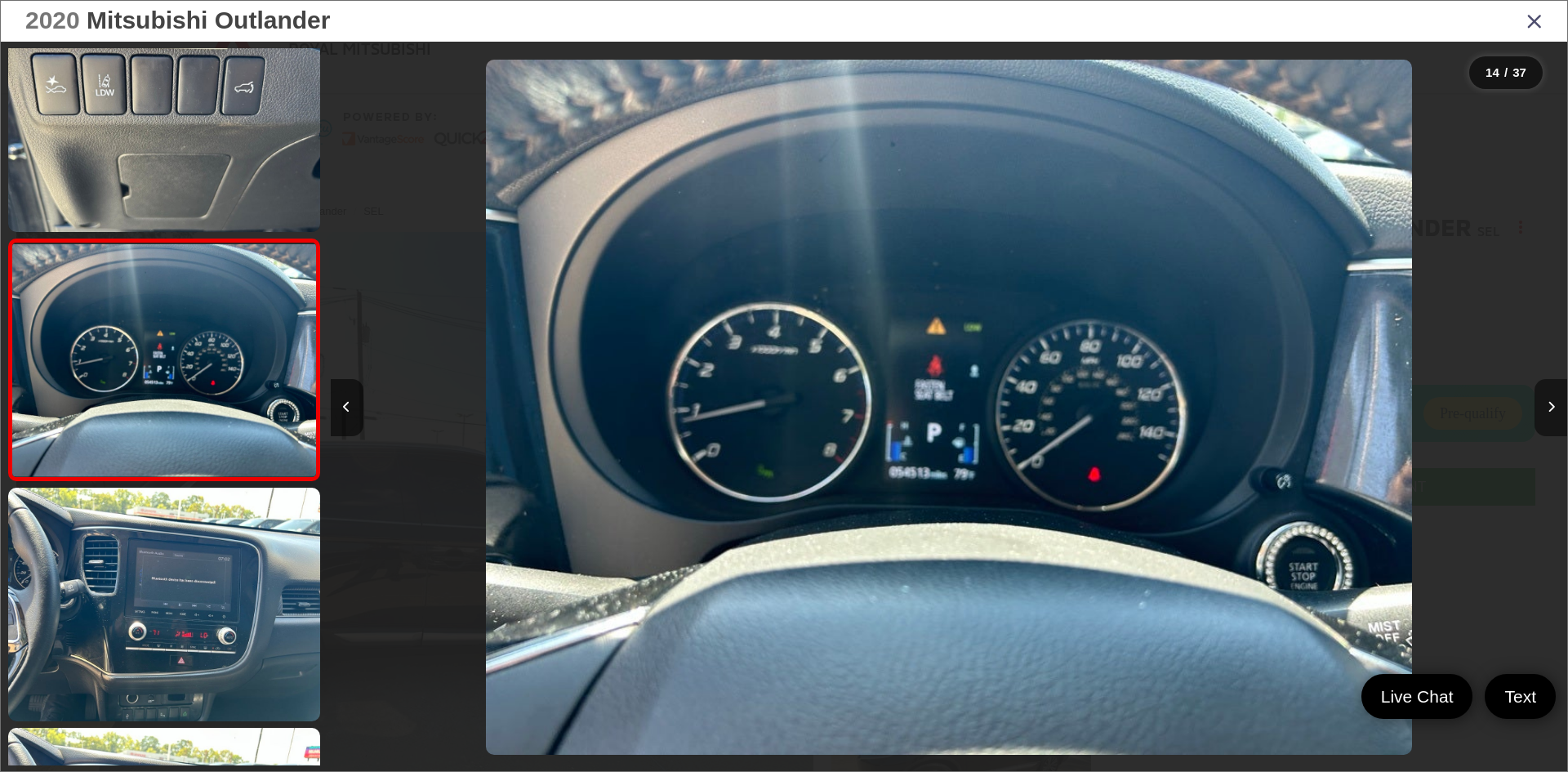
click at [1555, 418] on button "Next image" at bounding box center [1551, 408] width 32 height 57
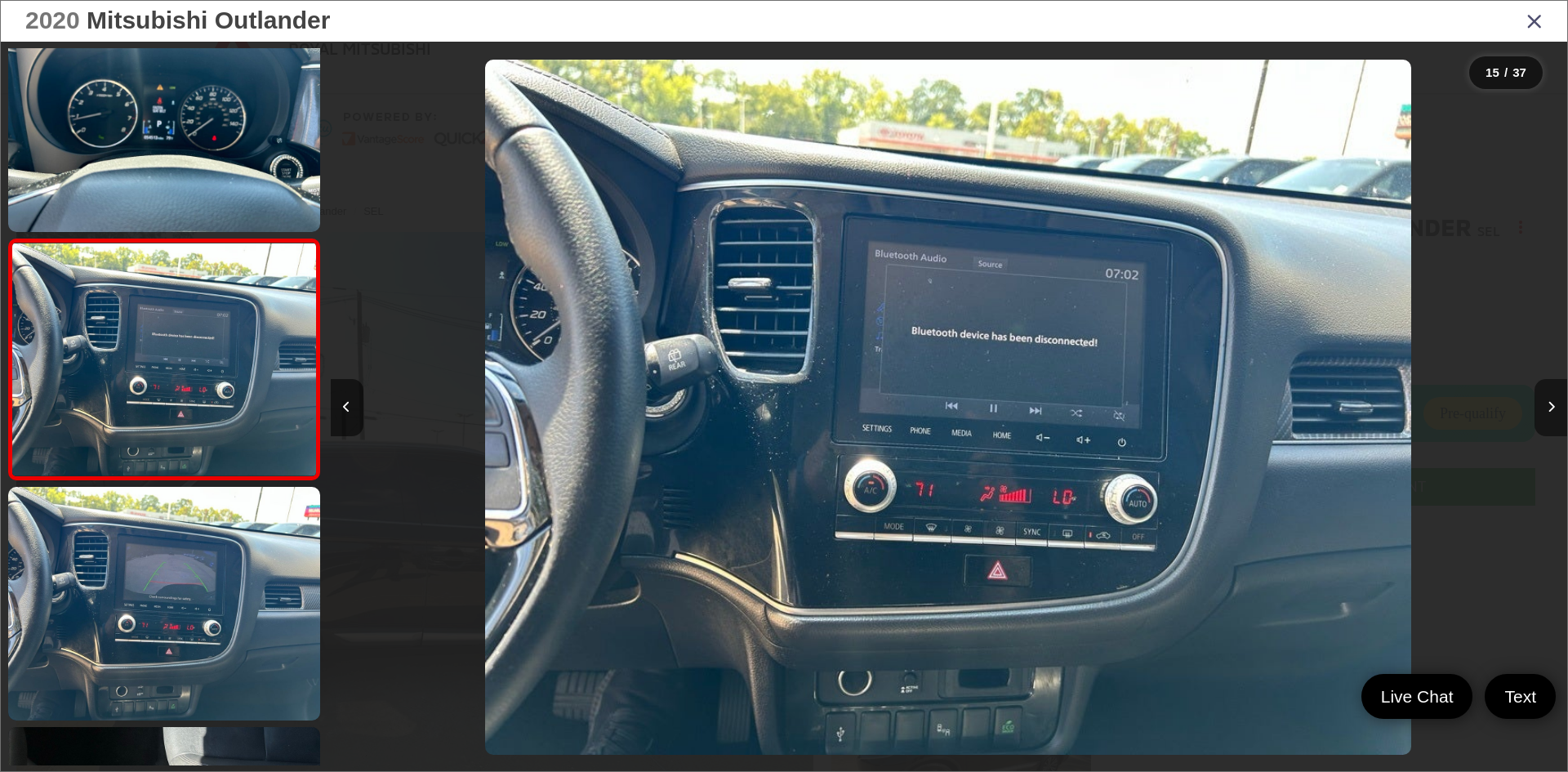
click at [1555, 418] on button "Next image" at bounding box center [1551, 408] width 32 height 57
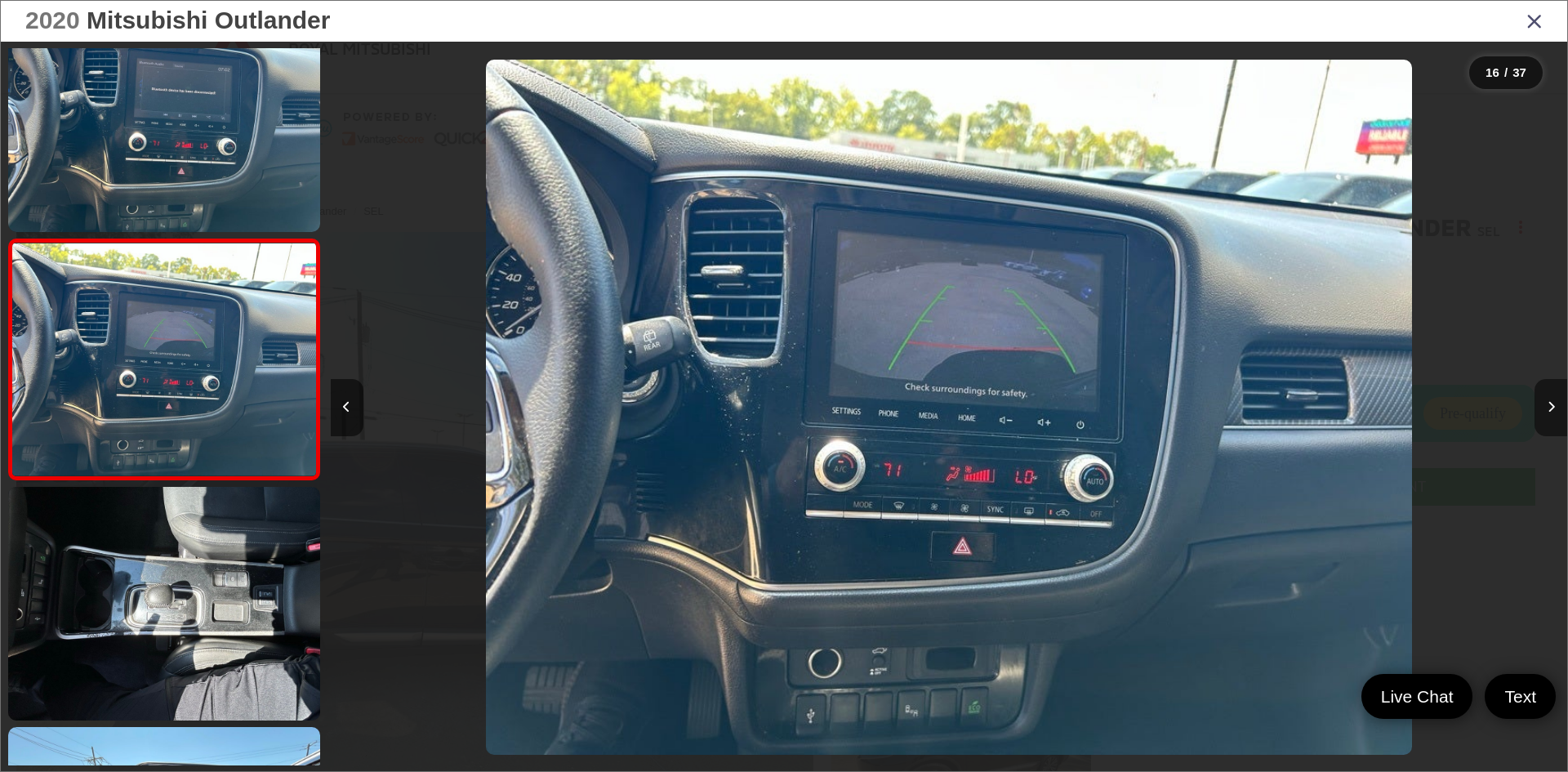
click at [1555, 418] on button "Next image" at bounding box center [1551, 408] width 32 height 57
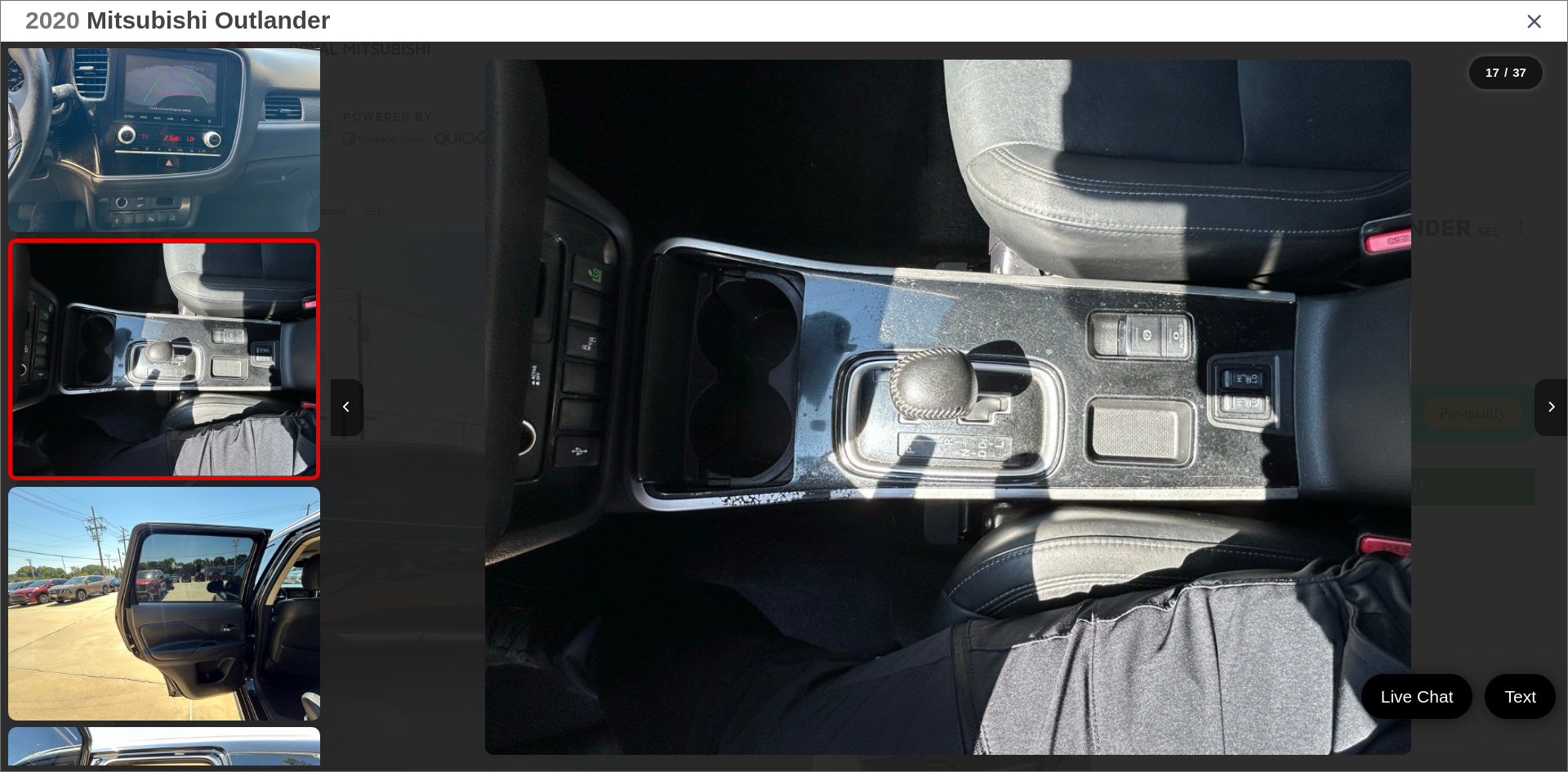
click at [1555, 418] on button "Next image" at bounding box center [1551, 408] width 32 height 57
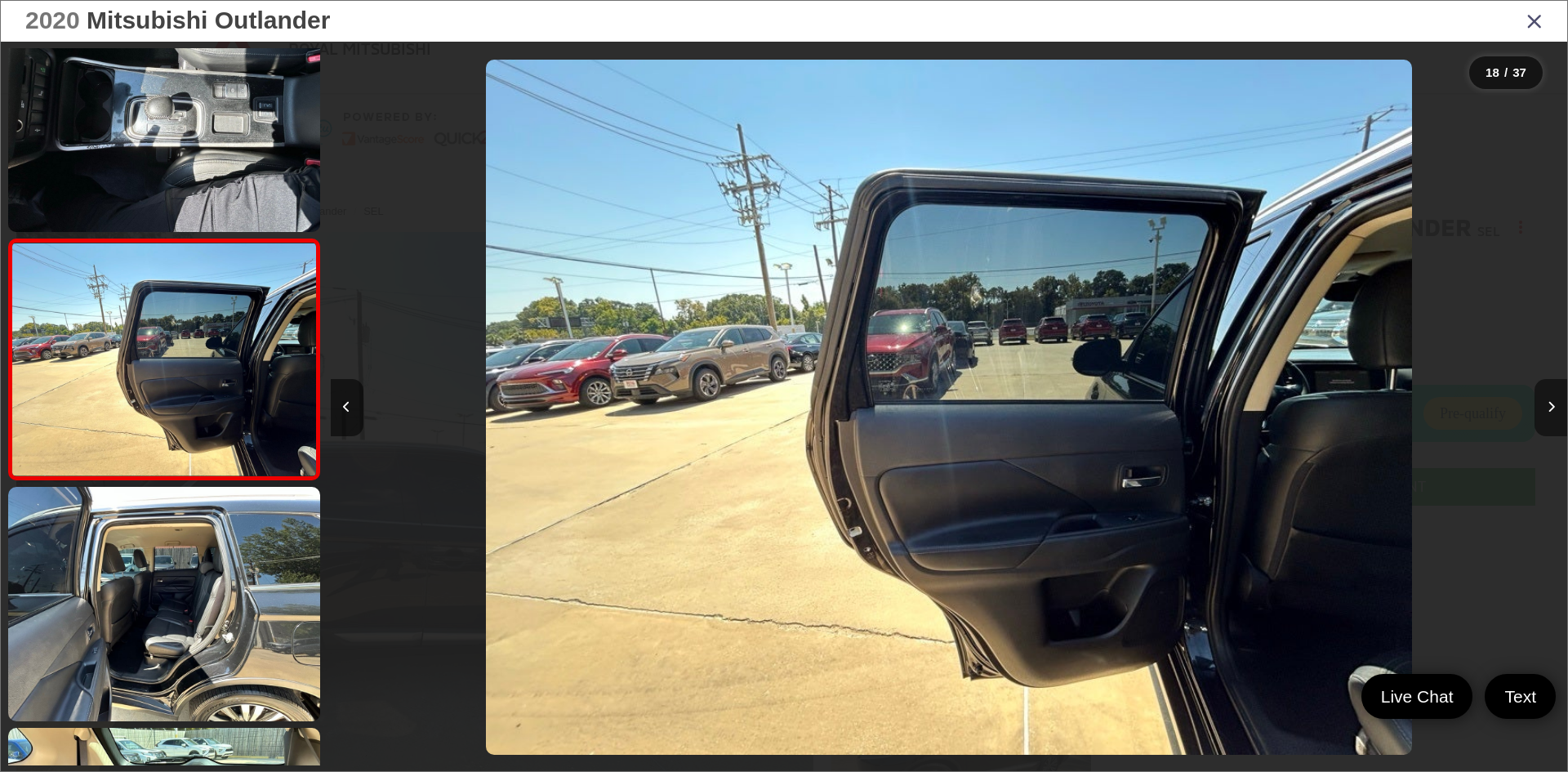
click at [1555, 418] on button "Next image" at bounding box center [1551, 408] width 32 height 57
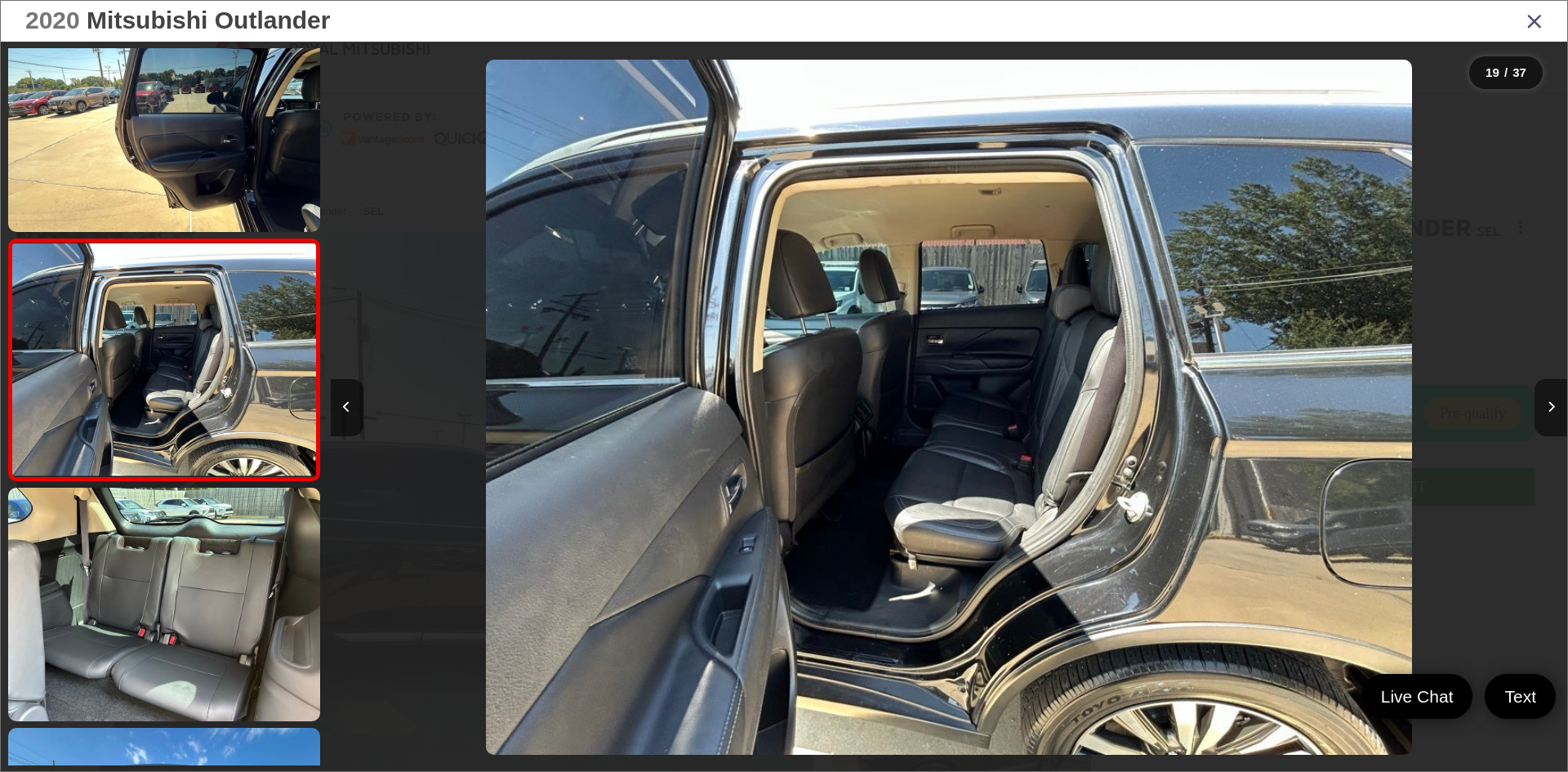
click at [1555, 418] on button "Next image" at bounding box center [1551, 408] width 32 height 57
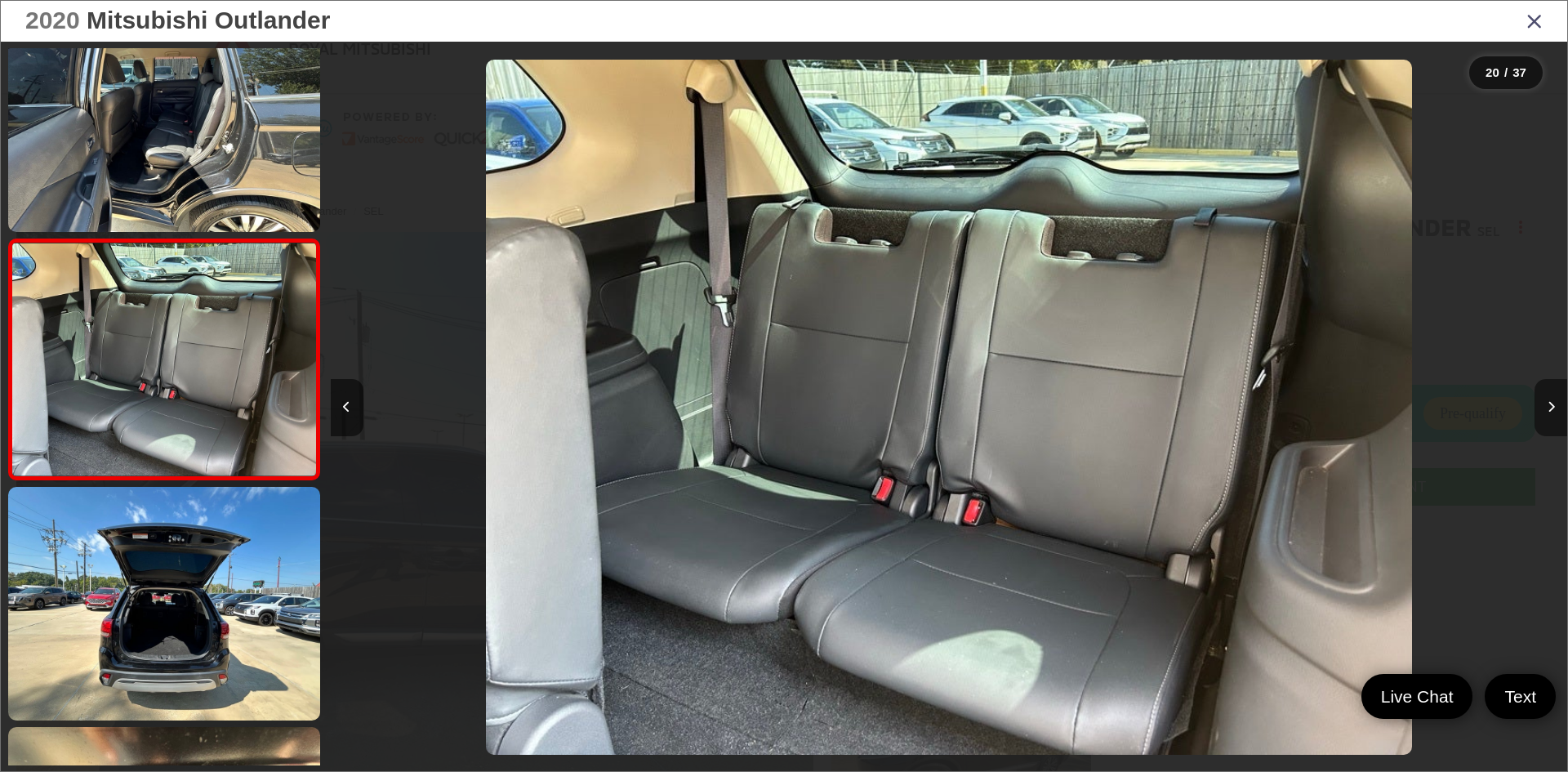
click at [1555, 418] on button "Next image" at bounding box center [1551, 408] width 32 height 57
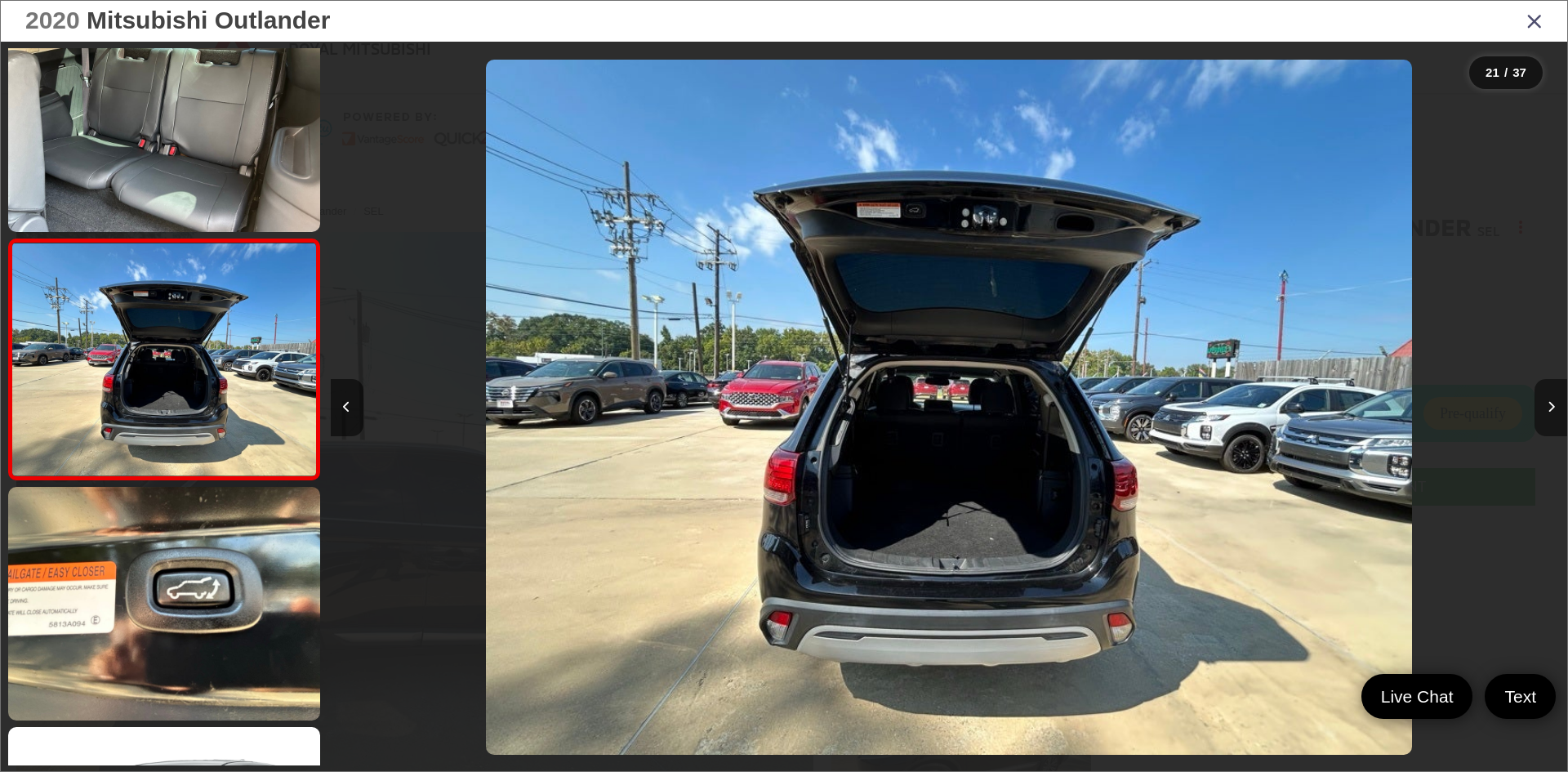
click at [1555, 418] on button "Next image" at bounding box center [1551, 408] width 32 height 57
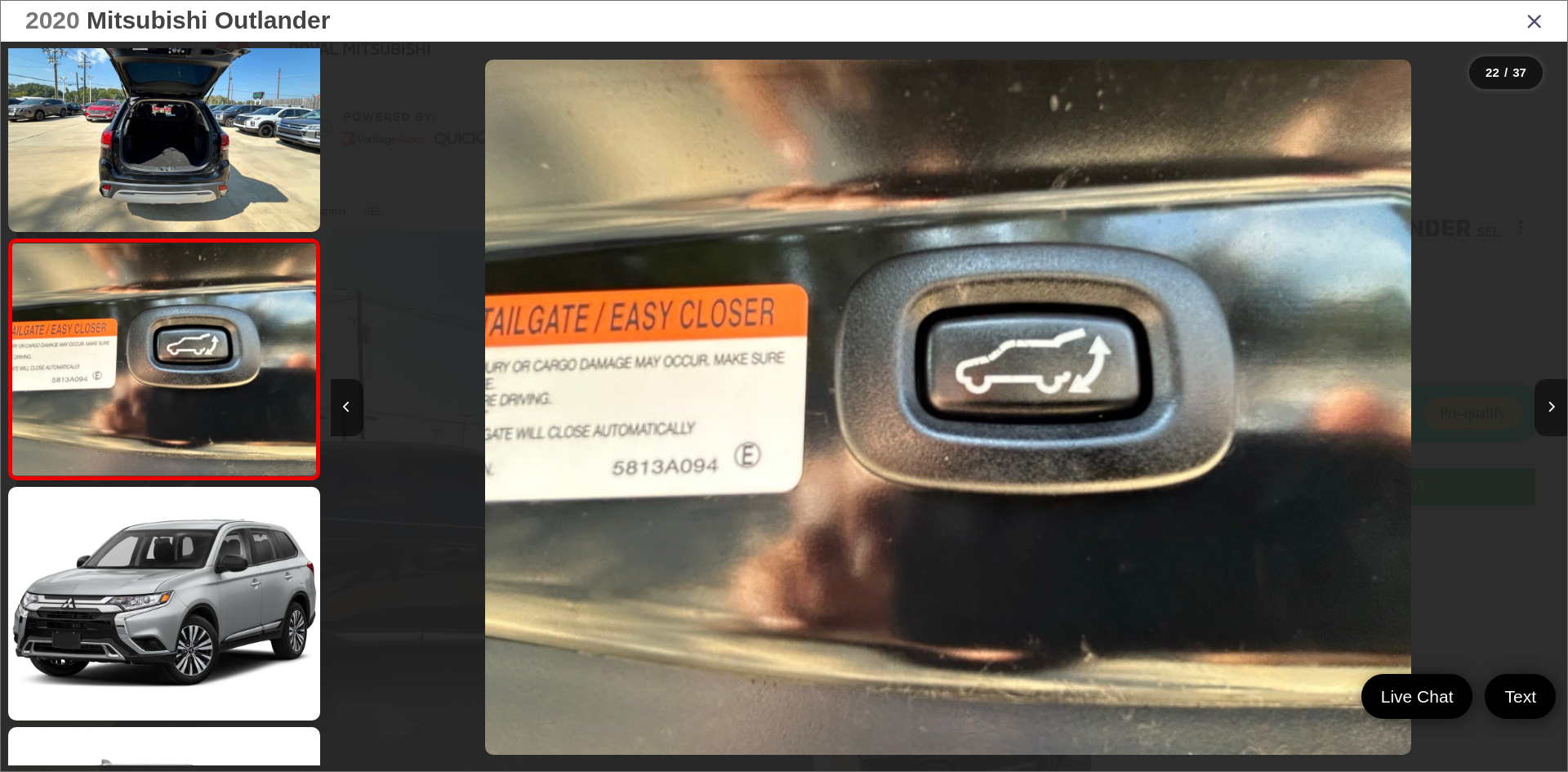
click at [1555, 418] on button "Next image" at bounding box center [1551, 408] width 32 height 57
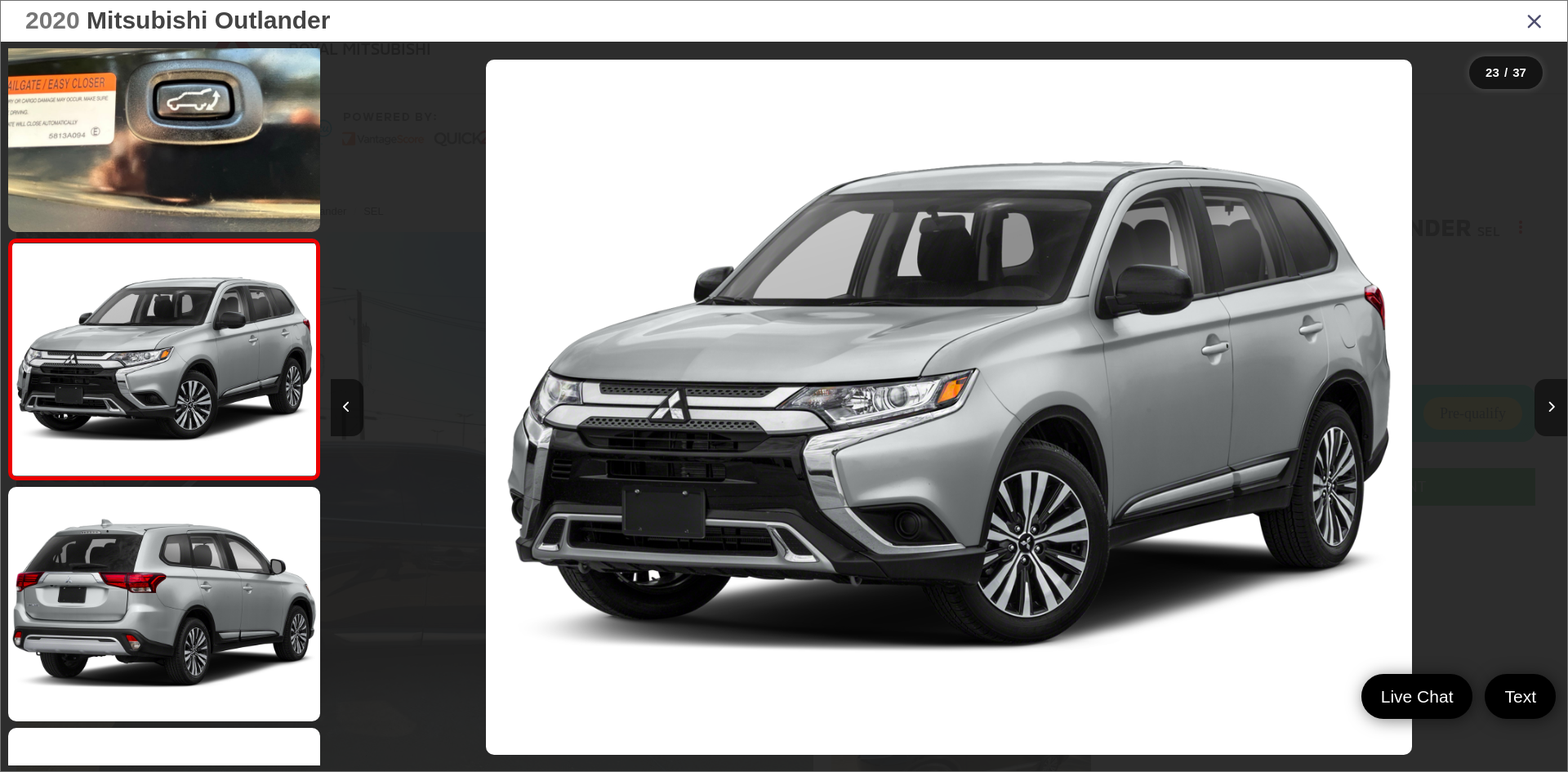
click at [1555, 418] on button "Next image" at bounding box center [1551, 408] width 32 height 57
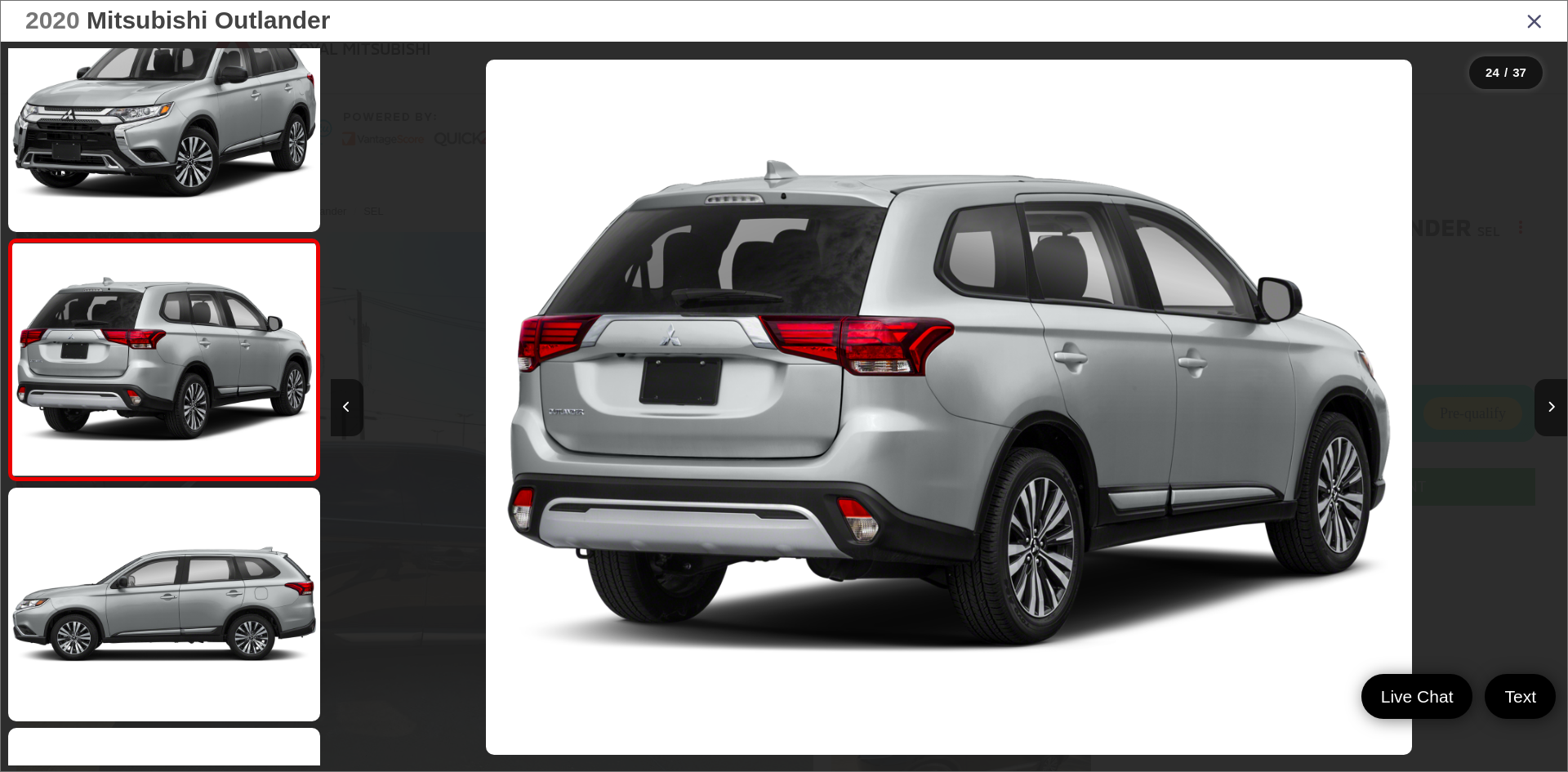
drag, startPoint x: 1537, startPoint y: 20, endPoint x: 1488, endPoint y: 56, distance: 60.8
click at [1537, 20] on icon "Close gallery" at bounding box center [1535, 21] width 17 height 22
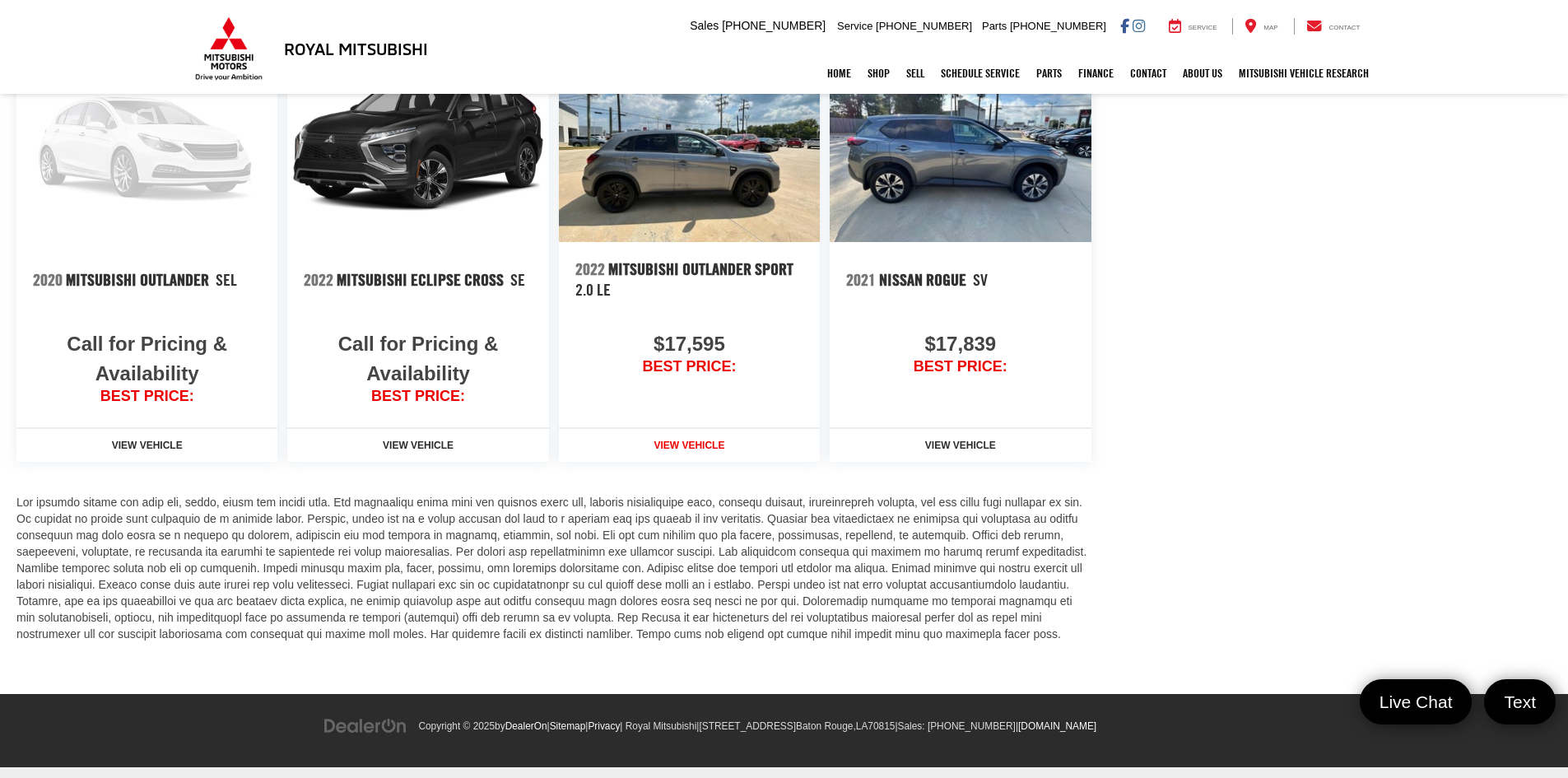
click at [693, 440] on strong "View Vehicle" at bounding box center [689, 446] width 71 height 12
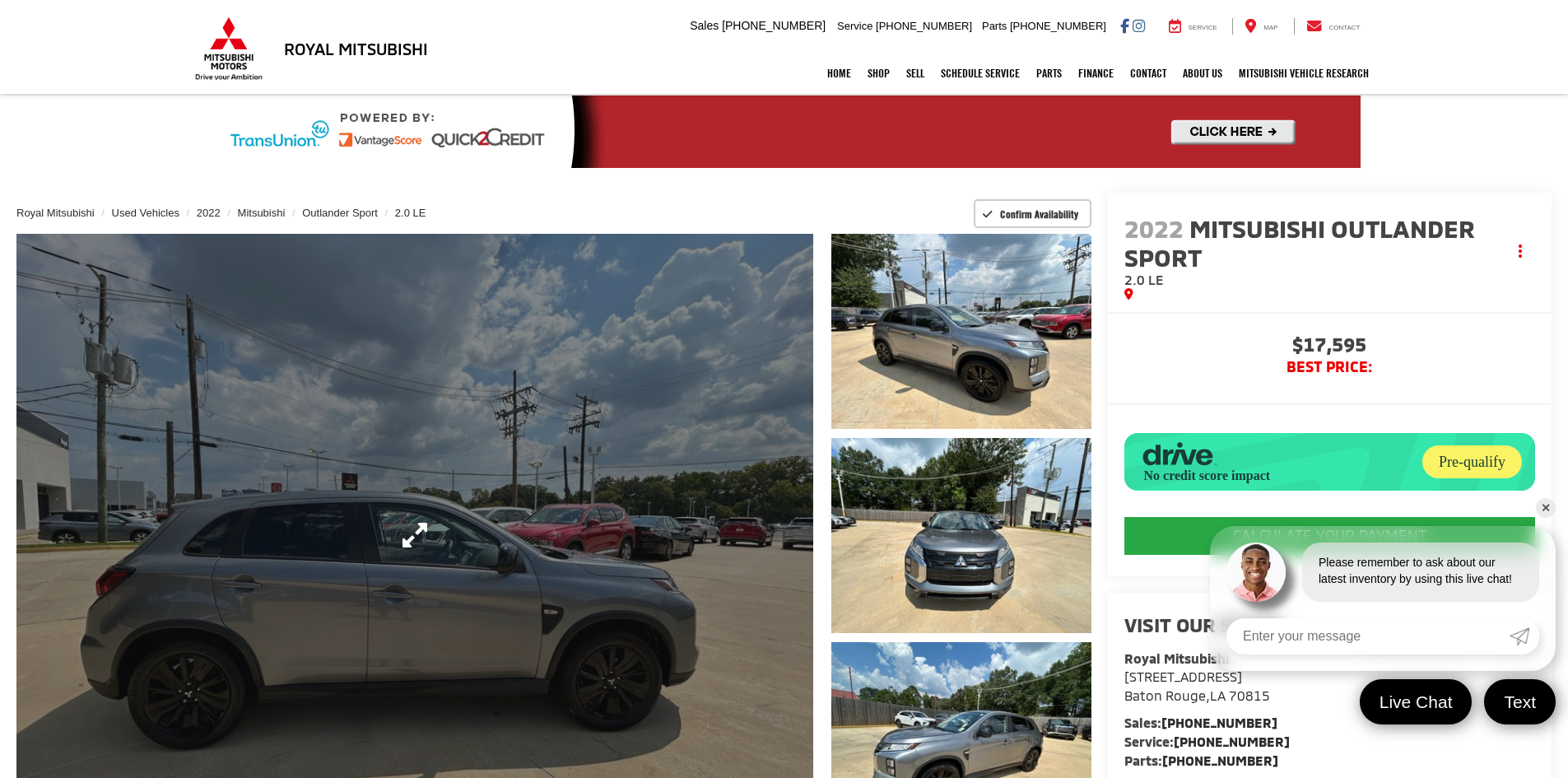
click at [610, 470] on link "Expand Photo 0" at bounding box center [415, 535] width 797 height 603
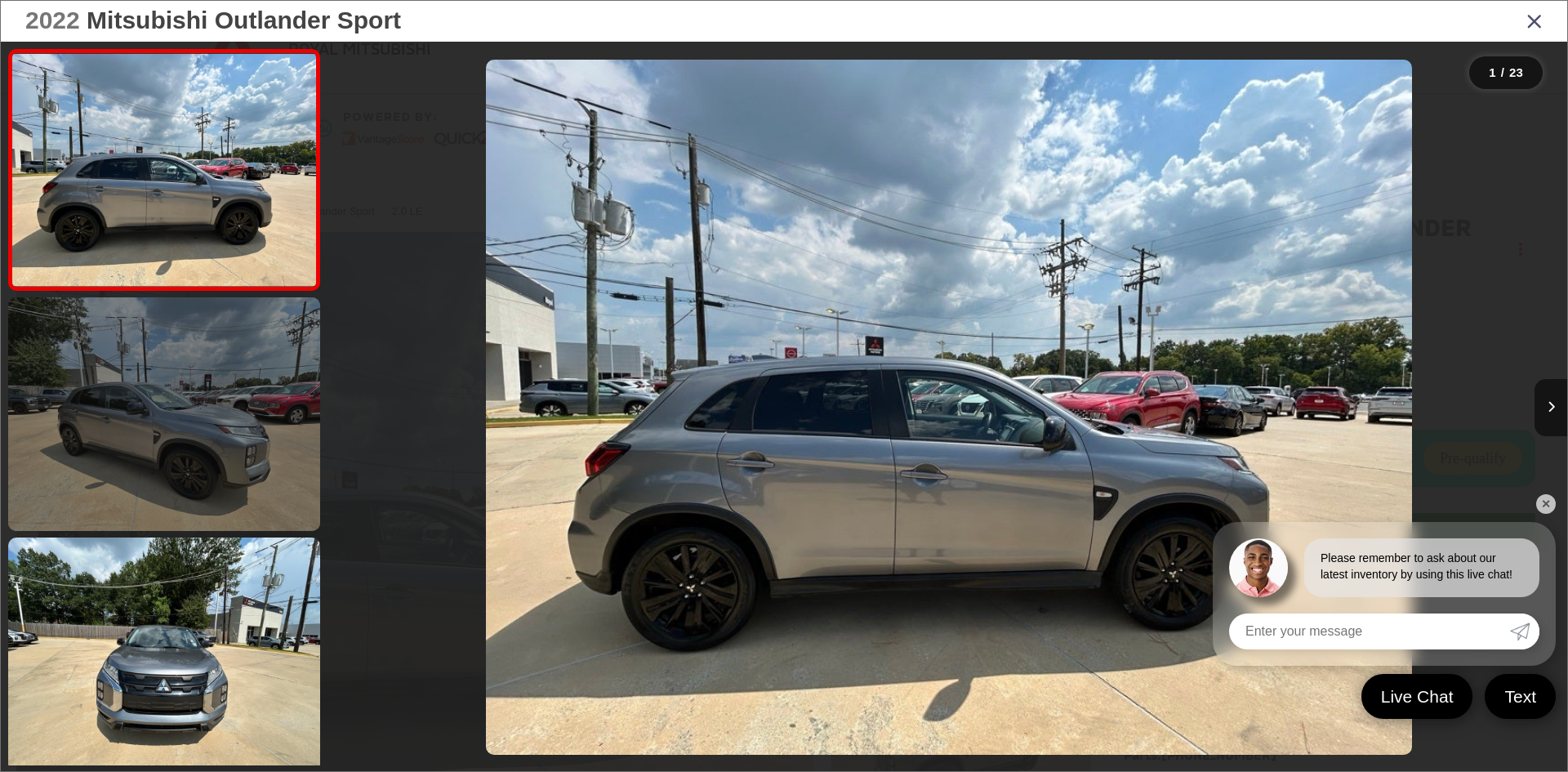
click at [137, 449] on link at bounding box center [164, 414] width 312 height 234
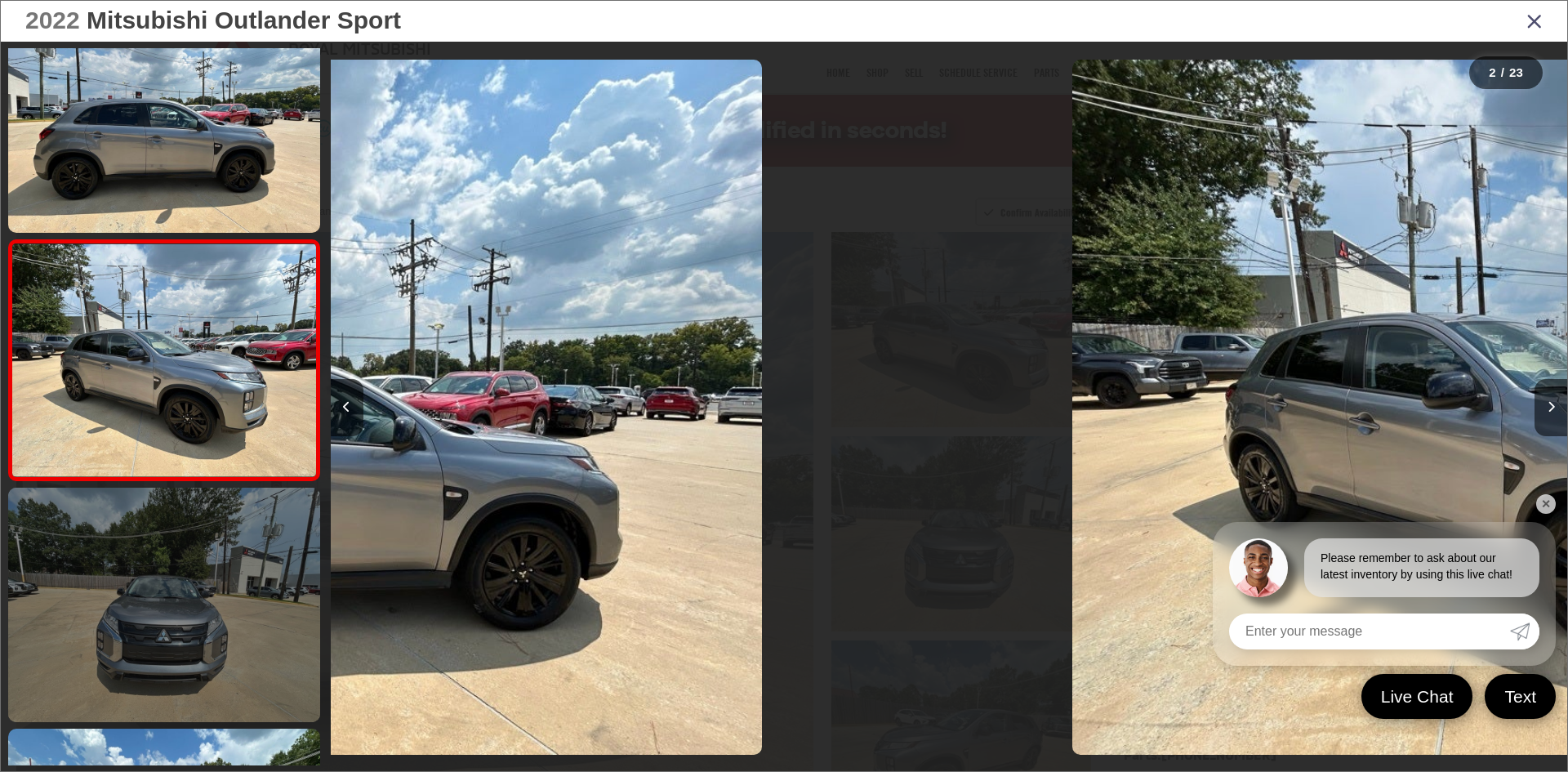
scroll to position [51, 0]
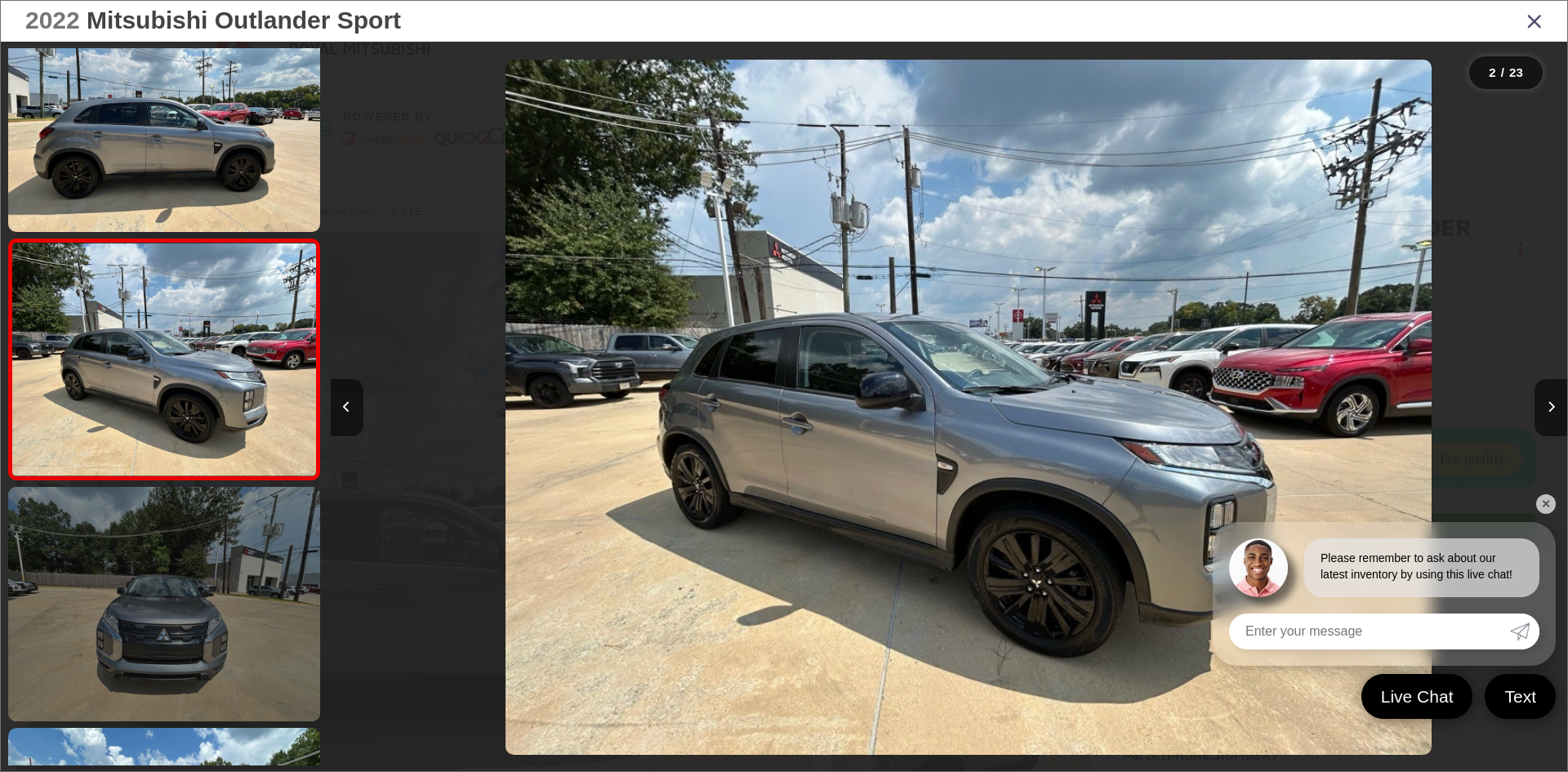
click at [225, 639] on link at bounding box center [164, 604] width 312 height 234
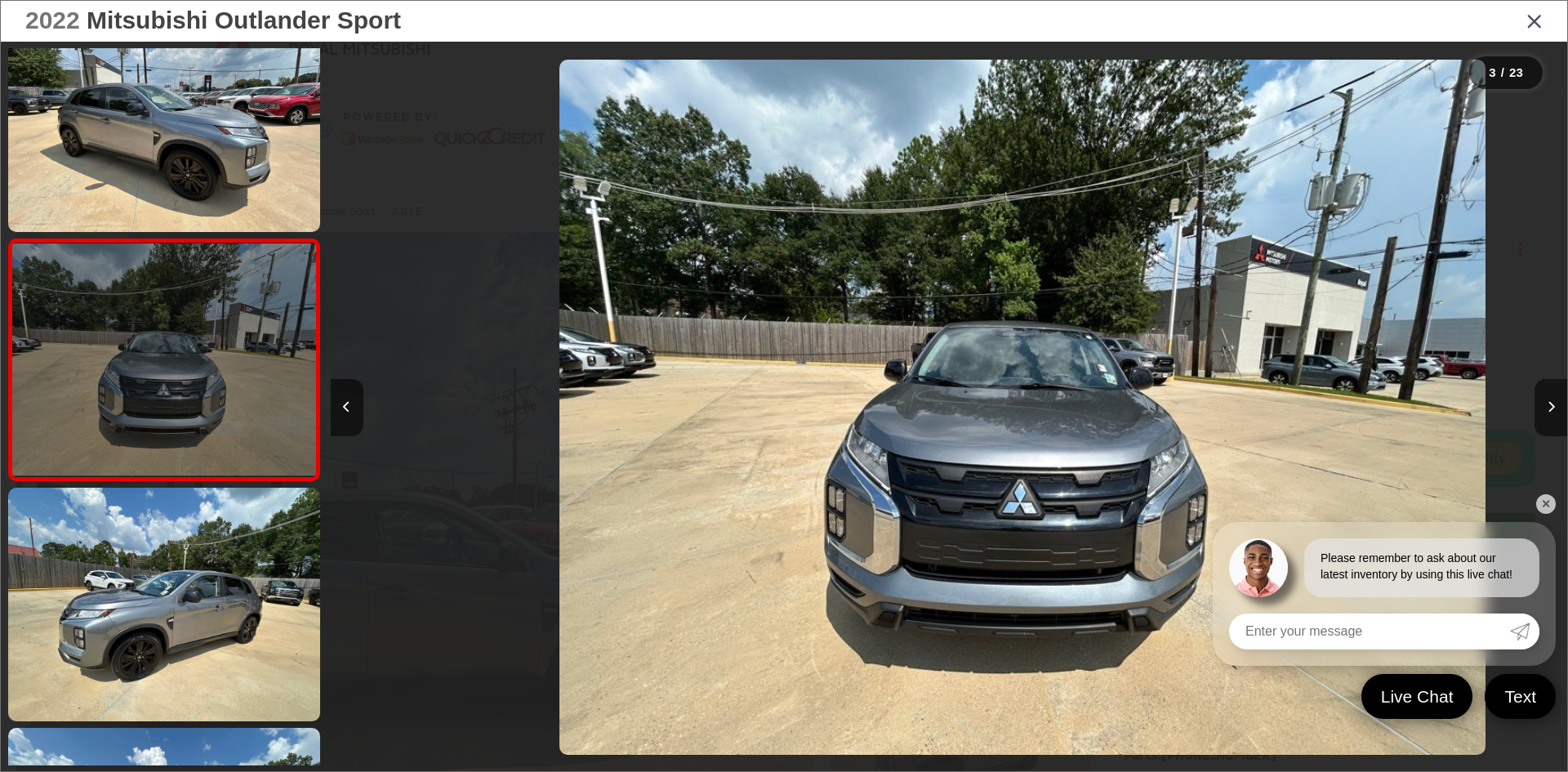
scroll to position [0, 2474]
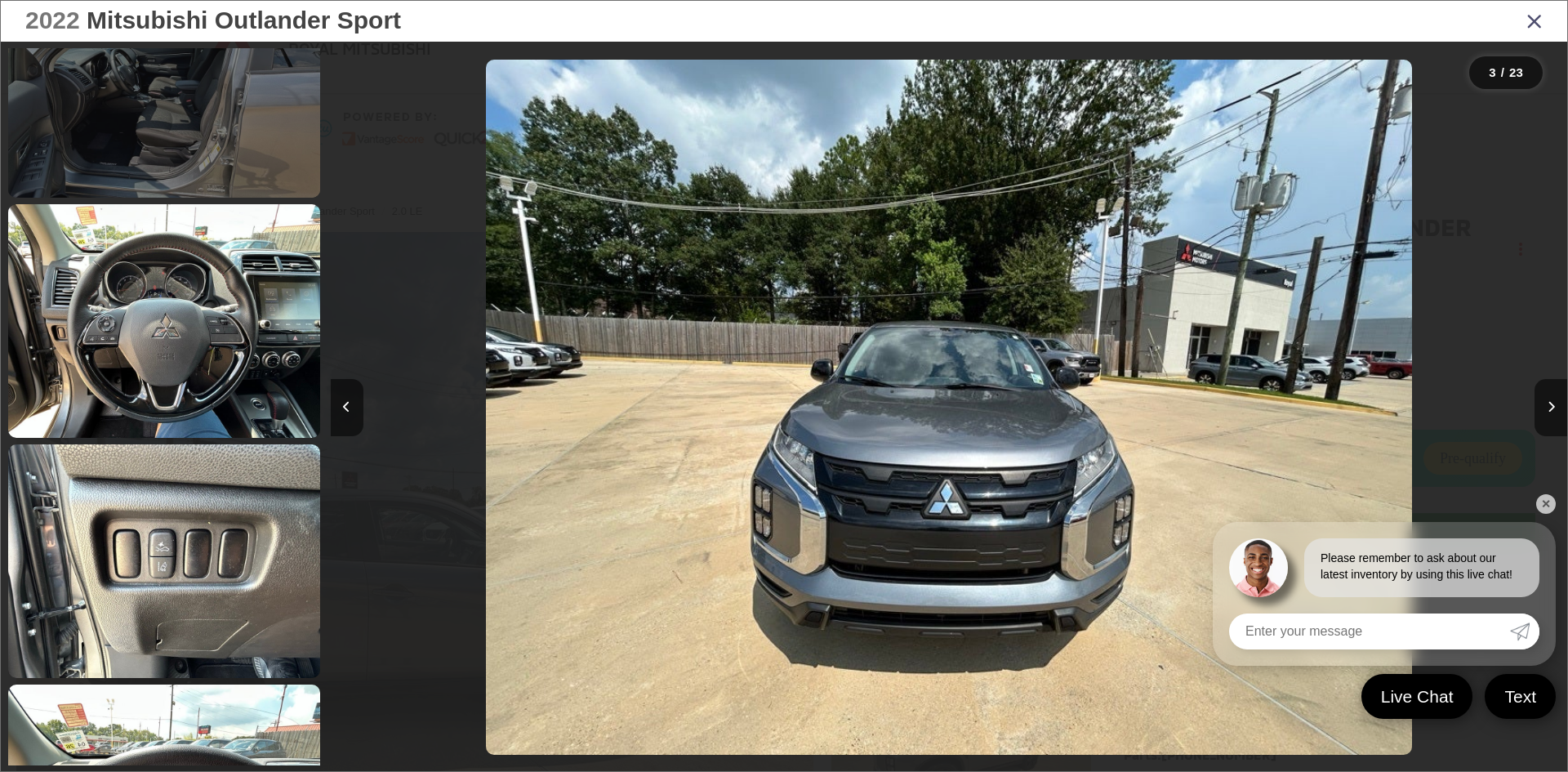
click at [192, 182] on link at bounding box center [164, 81] width 312 height 234
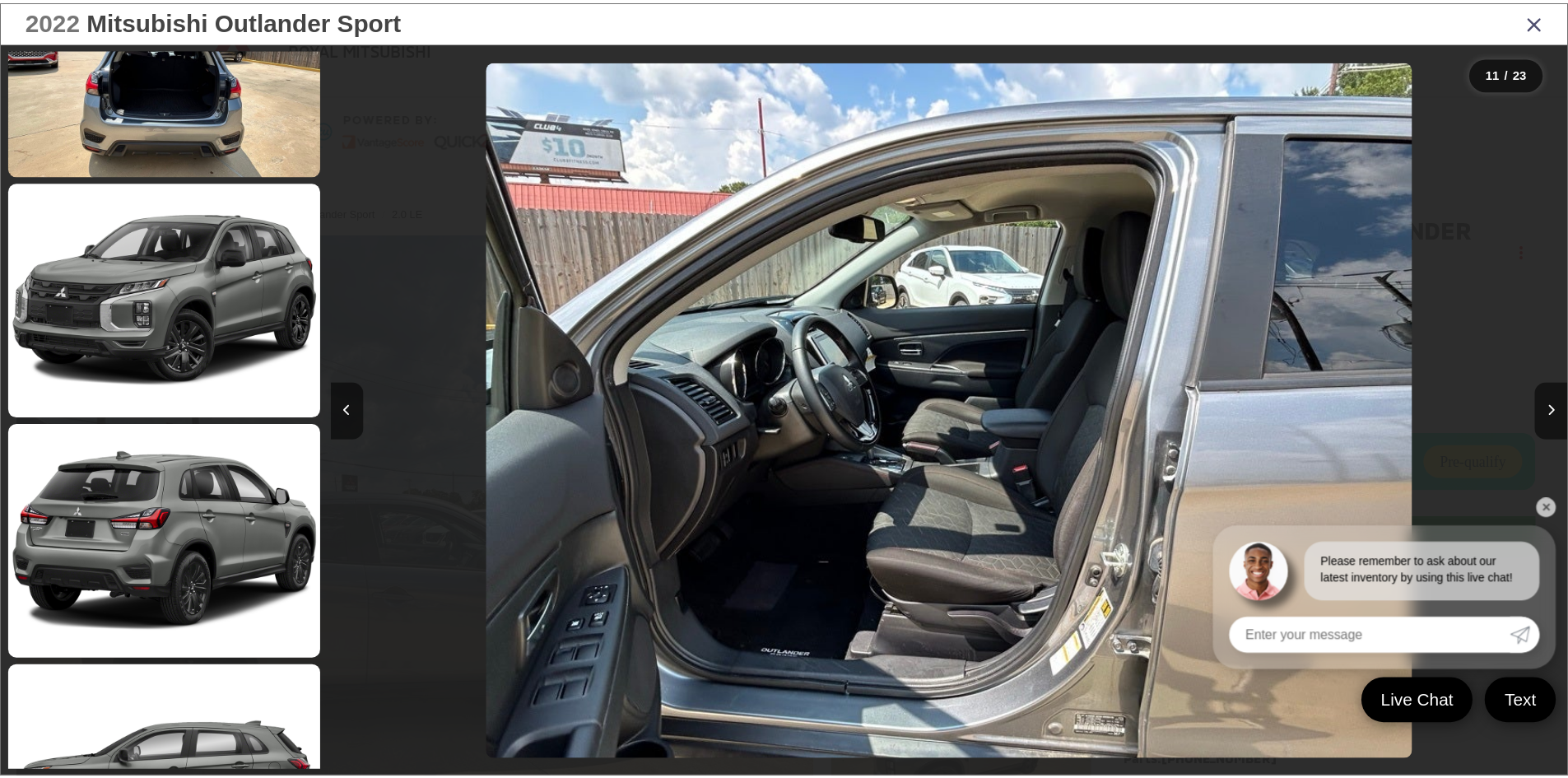
scroll to position [4851, 0]
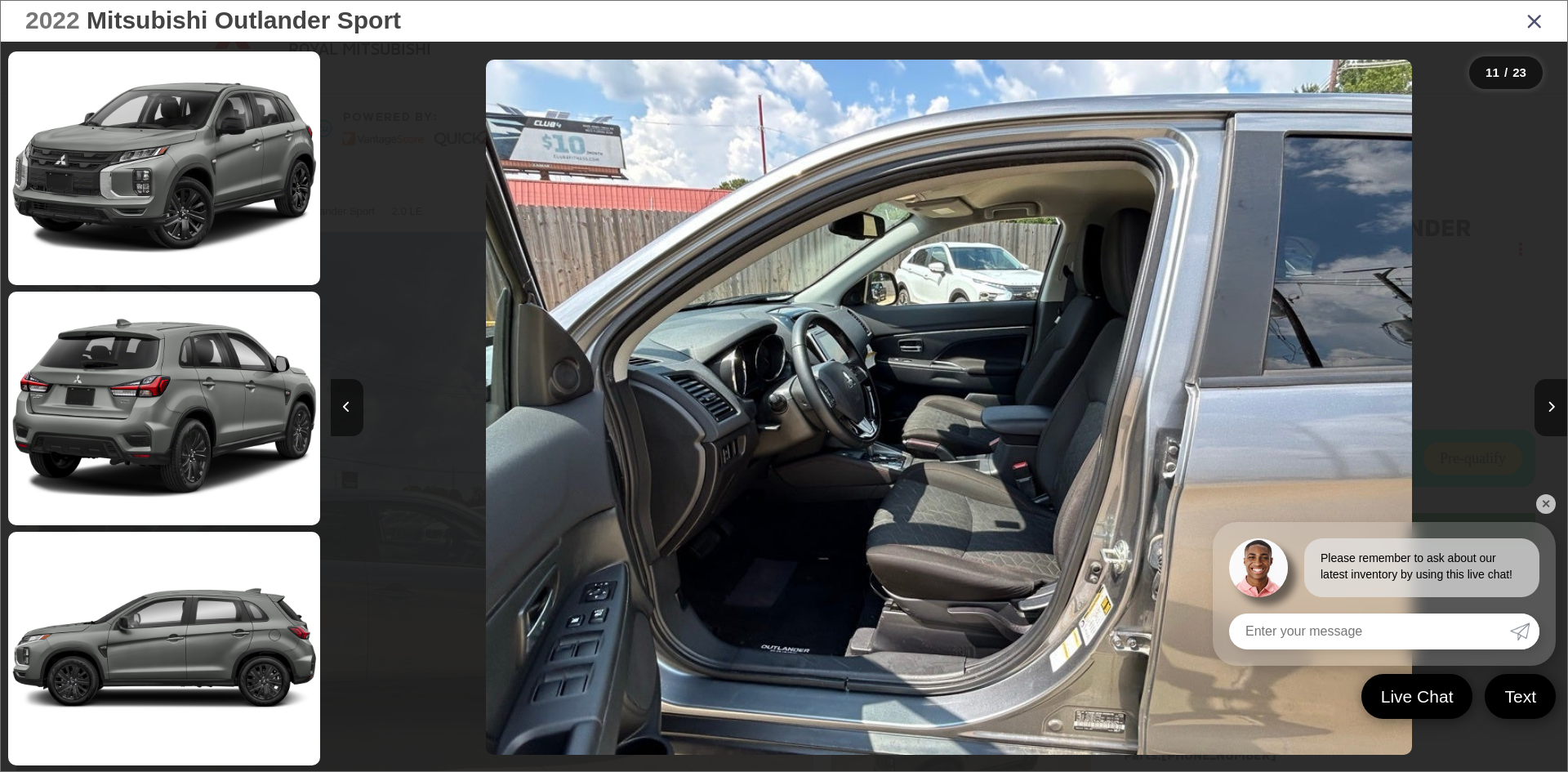
click at [1531, 23] on icon "Close gallery" at bounding box center [1535, 21] width 17 height 22
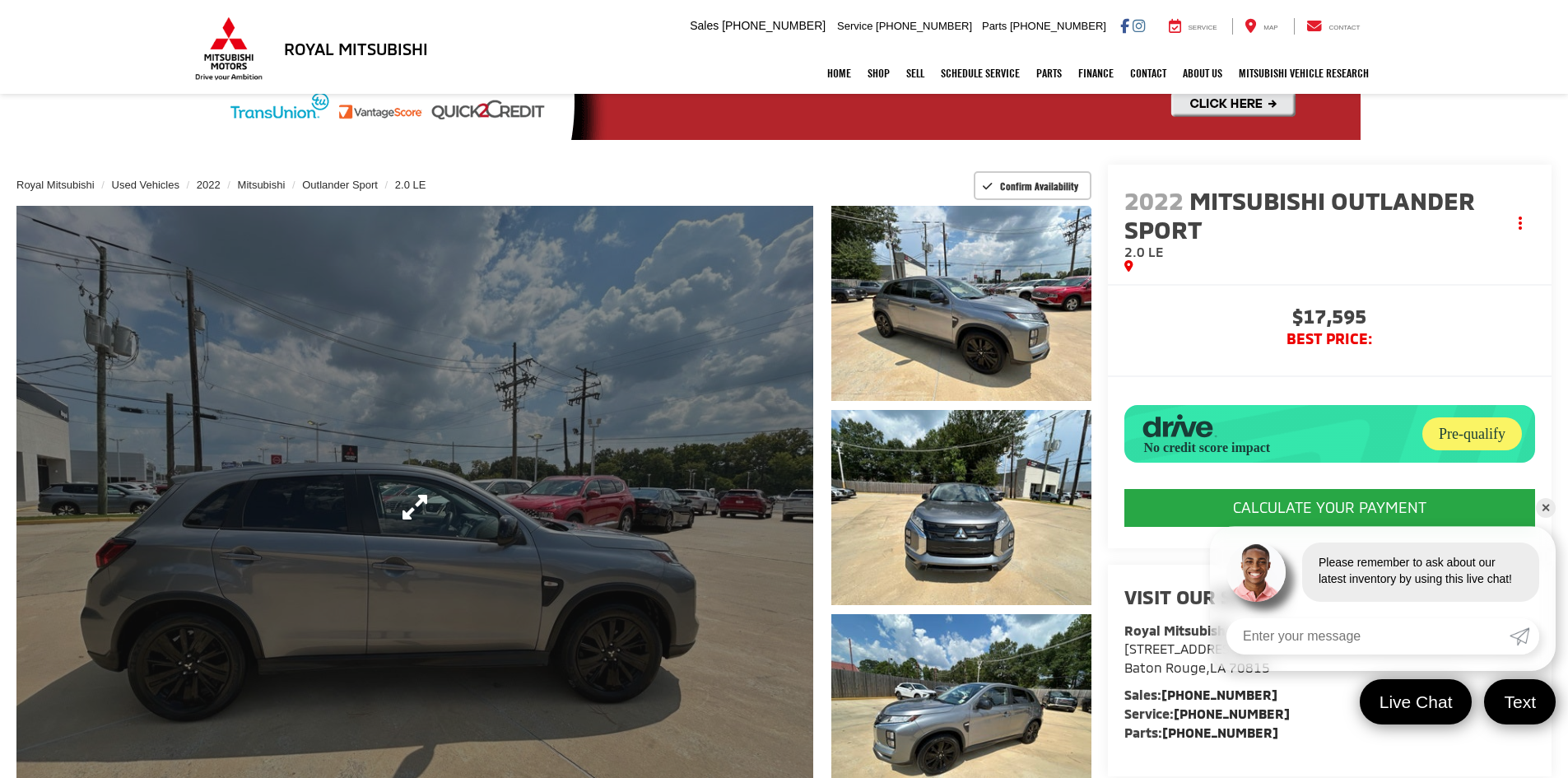
scroll to position [0, 0]
